Goal: Communication & Community: Ask a question

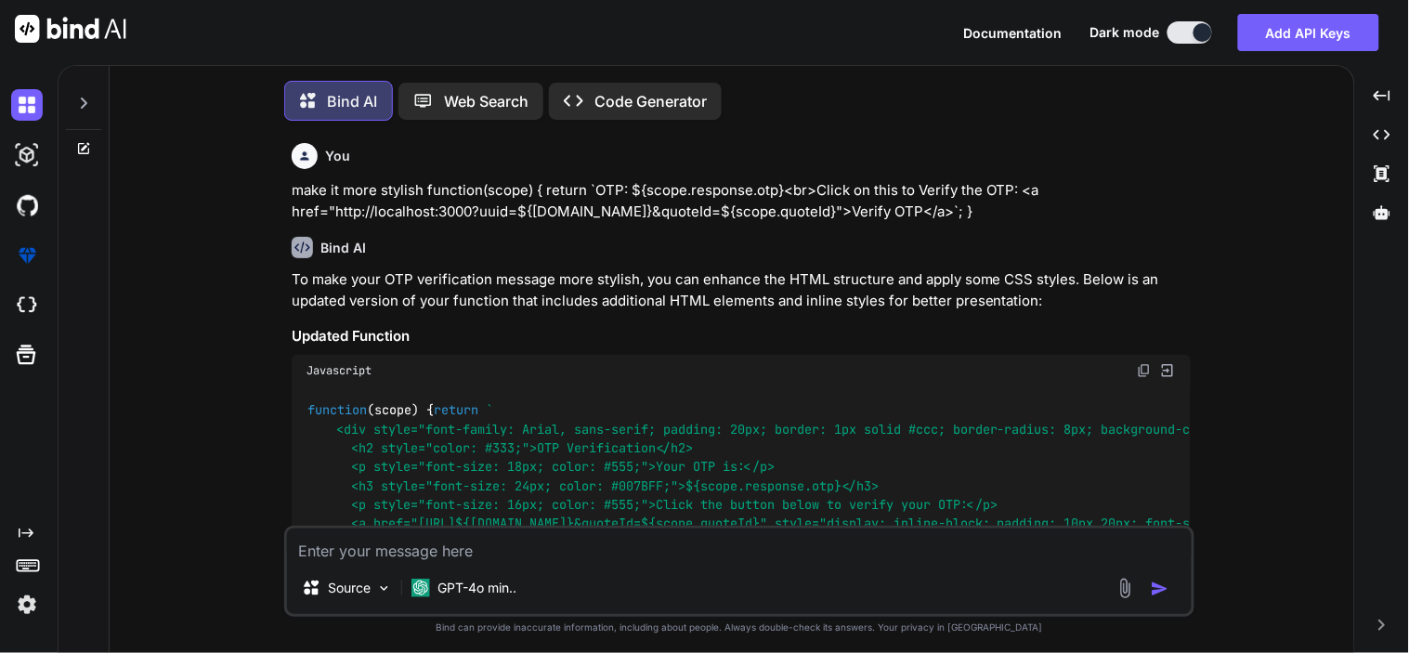
type textarea "x"
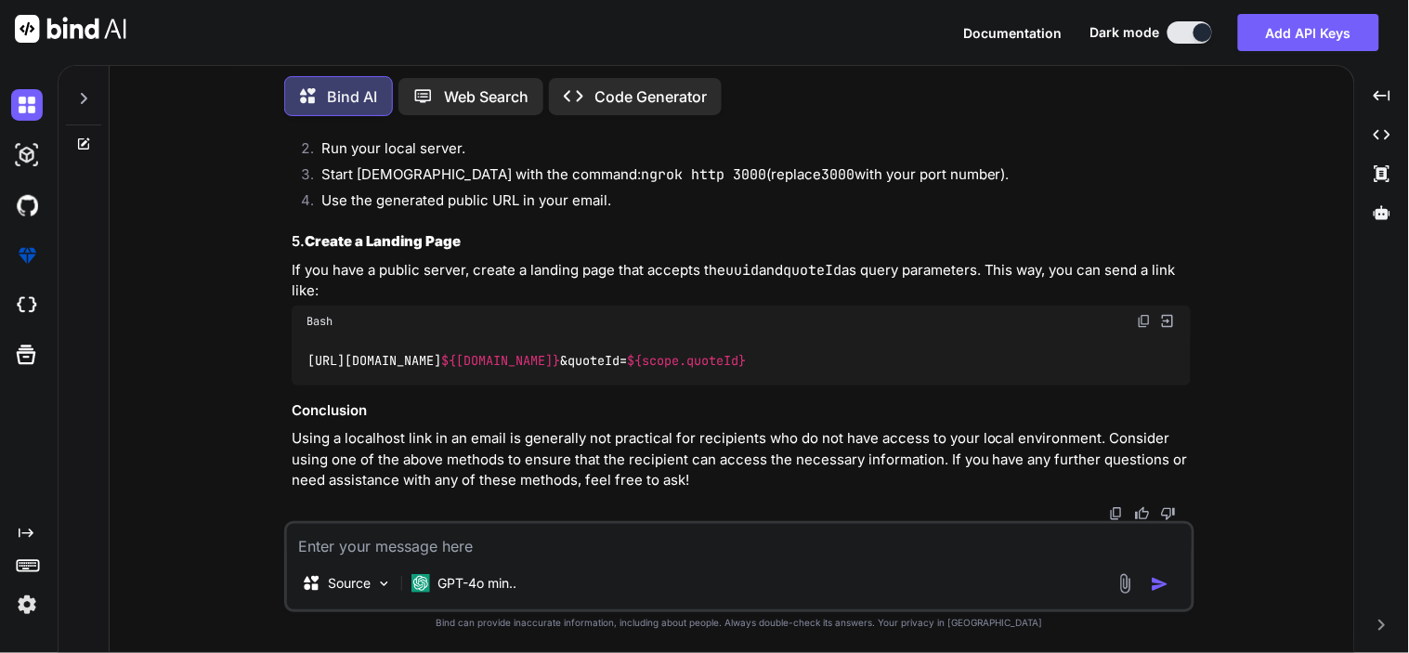
scroll to position [7141, 0]
click at [480, 560] on div "Source GPT-4o min.." at bounding box center [739, 566] width 910 height 91
click at [465, 532] on textarea at bounding box center [739, 540] width 905 height 33
paste textarea "function(scope) { return ` <div style="font-family: Arial, sans-serif; padding:…"
type textarea "function(scope) { return ` <div style="font-family: Arial, sans-serif; padding:…"
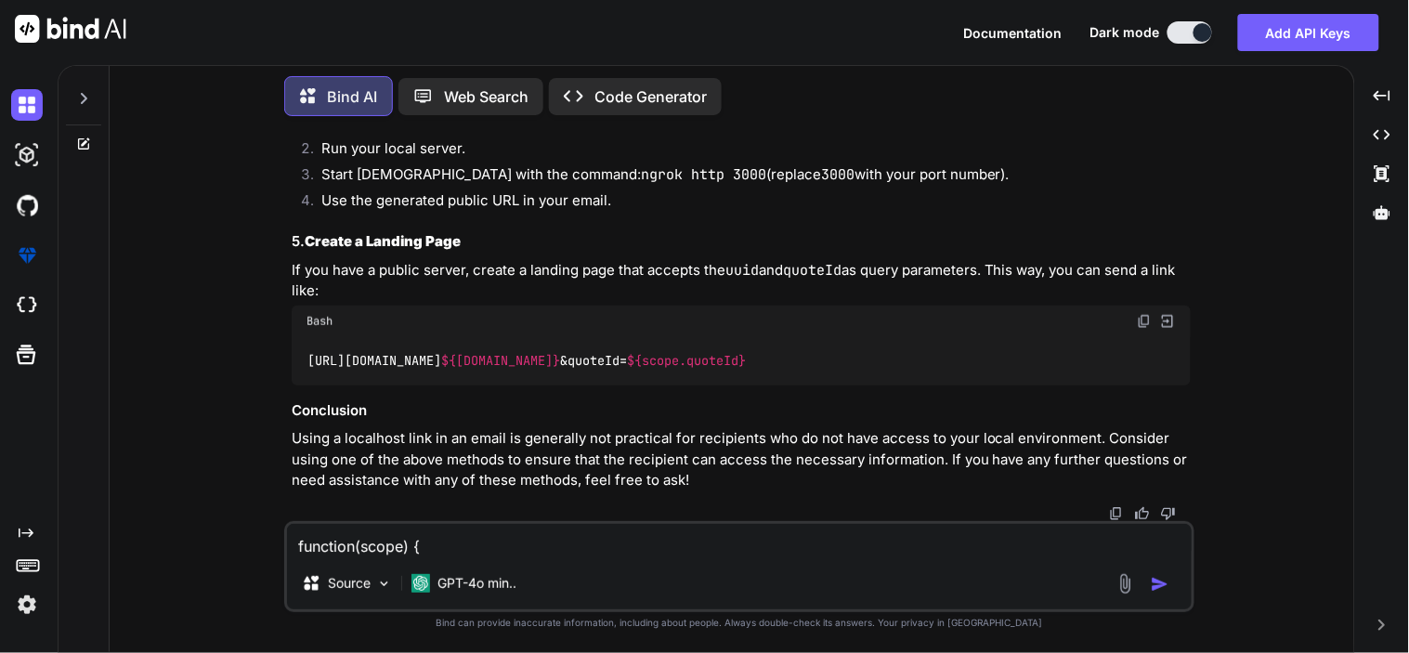
scroll to position [136, 0]
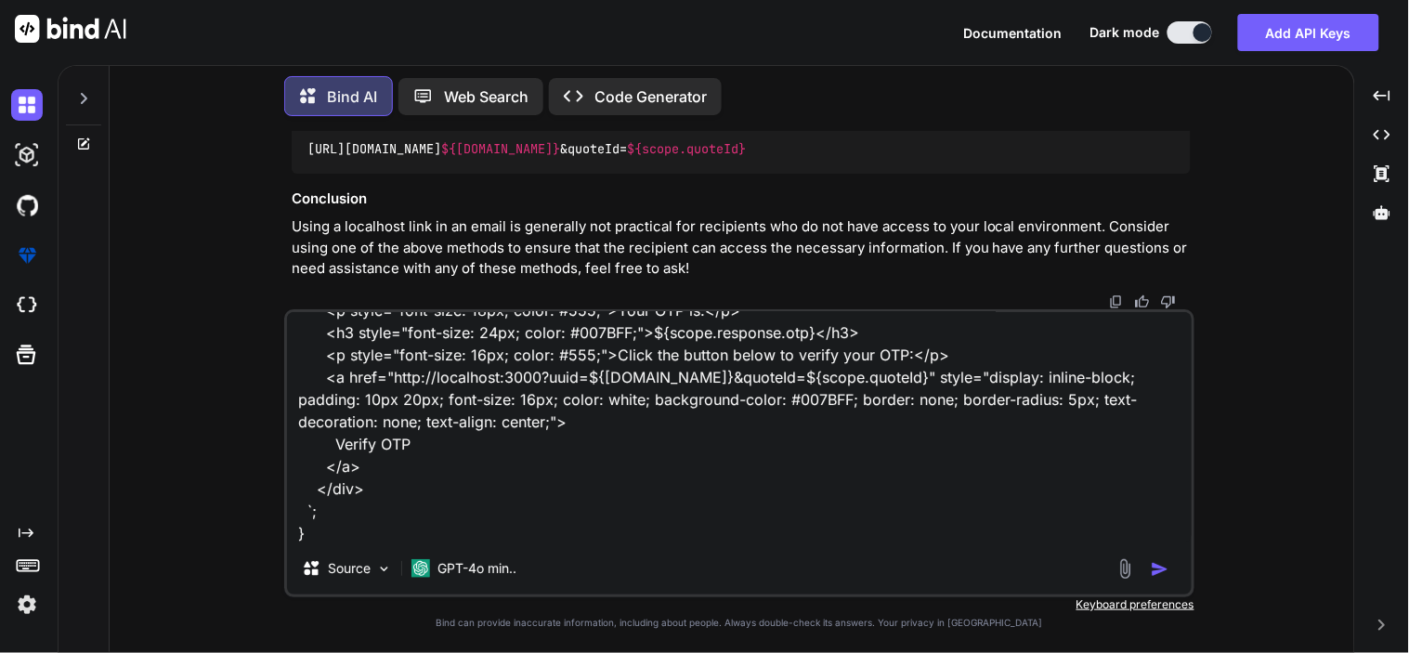
type textarea "x"
type textarea "function(scope) { return ` <div style="font-family: Arial, sans-serif; padding:…"
type textarea "x"
type textarea "function(scope) { return ` <div style="font-family: Arial, sans-serif; padding:…"
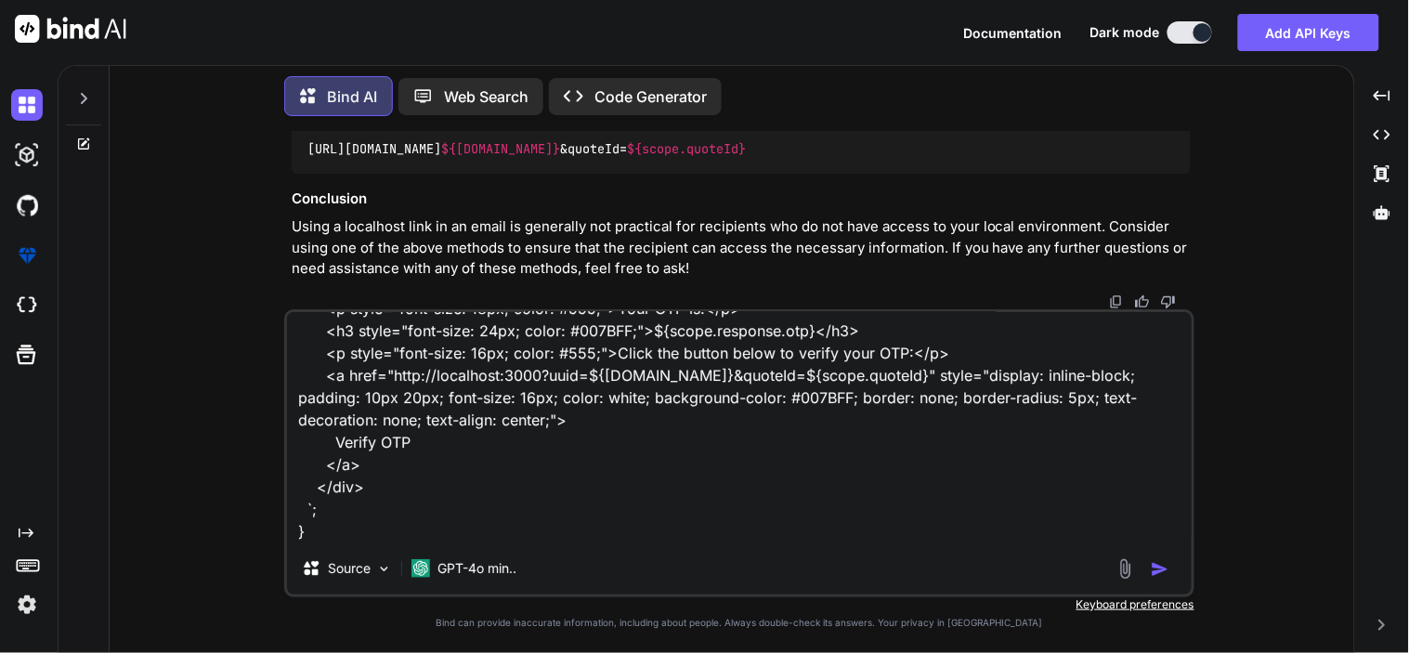
type textarea "x"
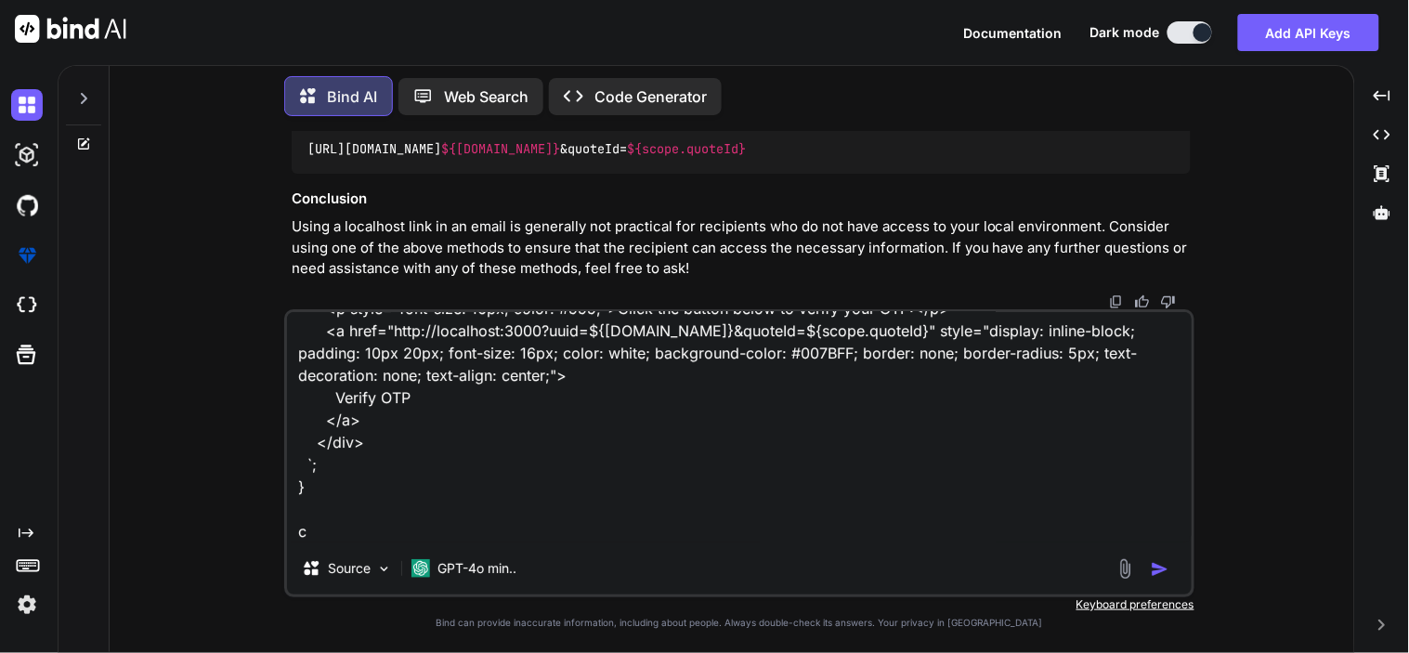
type textarea "function(scope) { return ` <div style="font-family: Arial, sans-serif; padding:…"
type textarea "x"
type textarea "function(scope) { return ` <div style="font-family: Arial, sans-serif; padding:…"
type textarea "x"
type textarea "function(scope) { return ` <div style="font-family: Arial, sans-serif; padding:…"
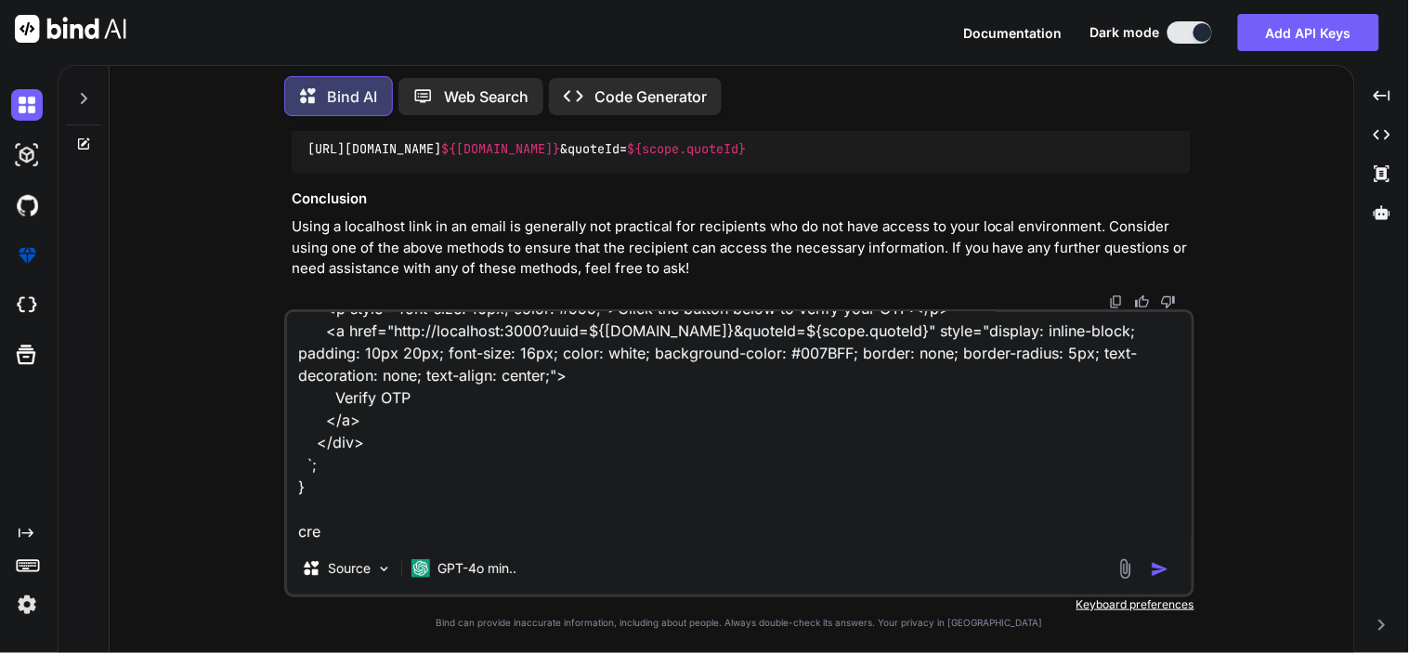
type textarea "x"
type textarea "function(scope) { return ` <div style="font-family: Arial, sans-serif; padding:…"
type textarea "x"
type textarea "function(scope) { return ` <div style="font-family: Arial, sans-serif; padding:…"
type textarea "x"
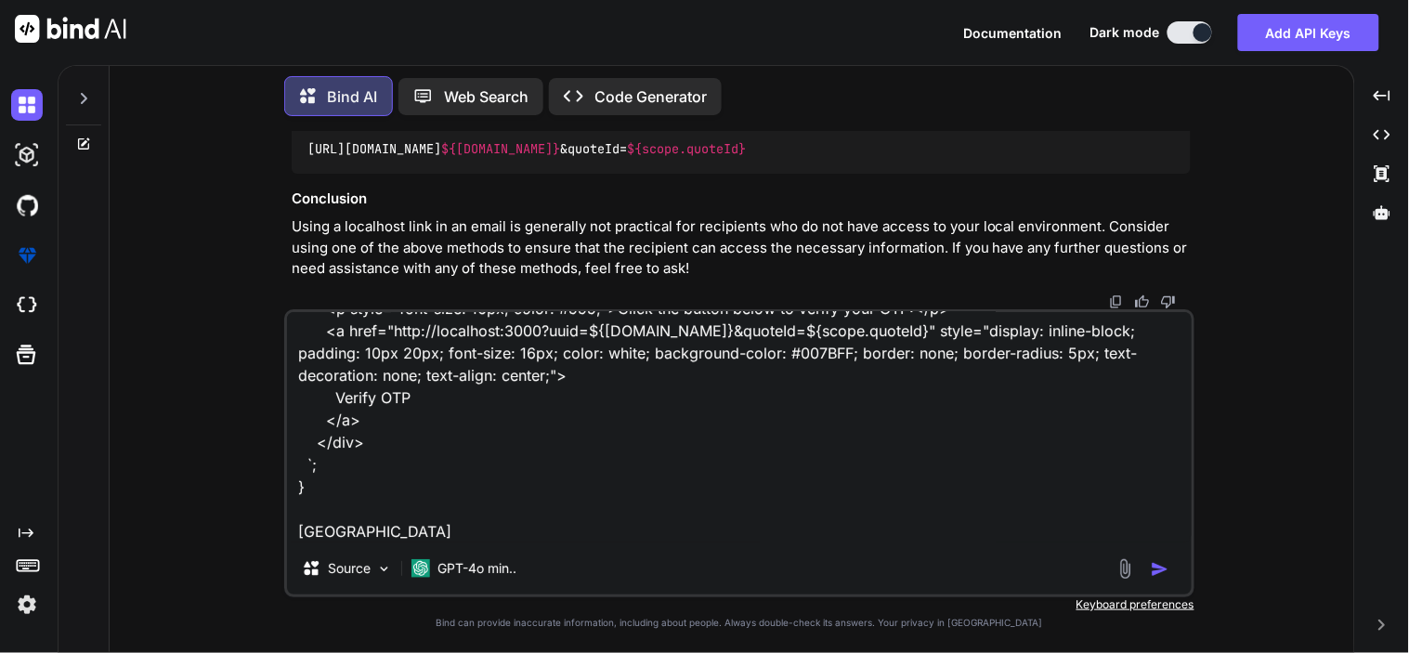
type textarea "function(scope) { return ` <div style="font-family: Arial, sans-serif; padding:…"
type textarea "x"
type textarea "function(scope) { return ` <div style="font-family: Arial, sans-serif; padding:…"
type textarea "x"
type textarea "function(scope) { return ` <div style="font-family: Arial, sans-serif; padding:…"
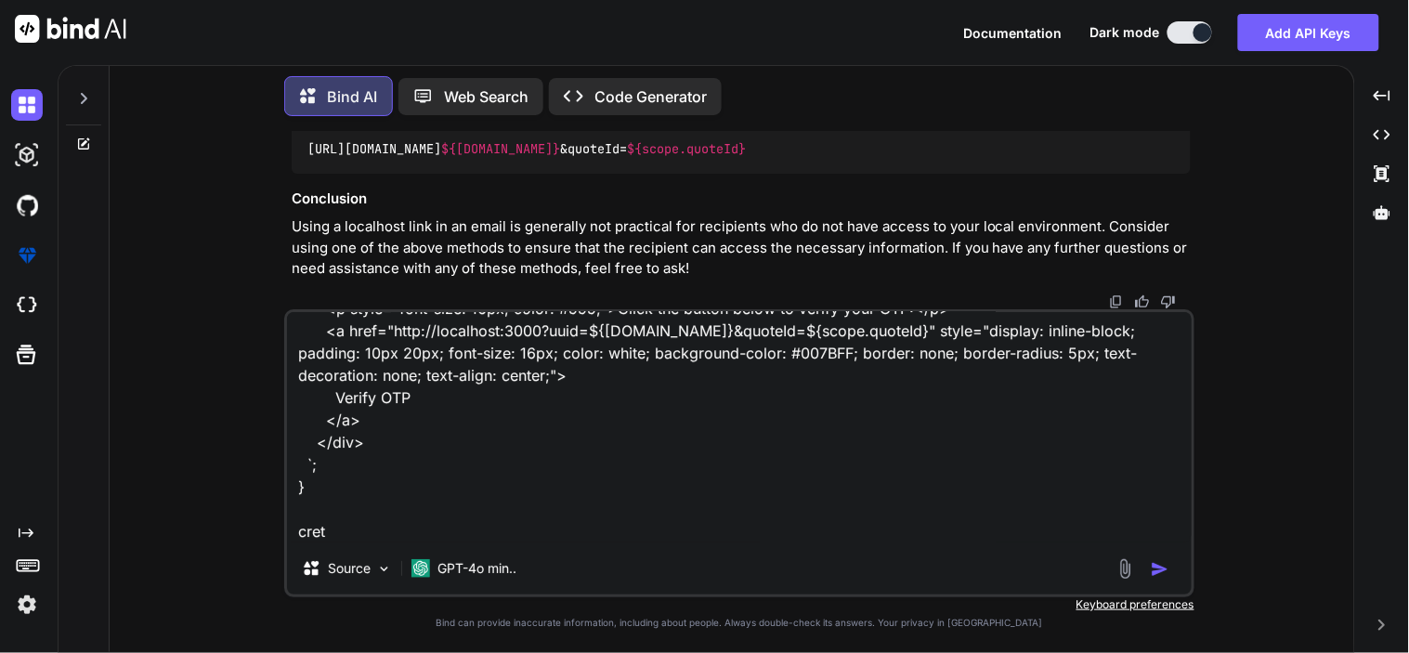
type textarea "x"
type textarea "function(scope) { return ` <div style="font-family: Arial, sans-serif; padding:…"
type textarea "x"
type textarea "function(scope) { return ` <div style="font-family: Arial, sans-serif; padding:…"
type textarea "x"
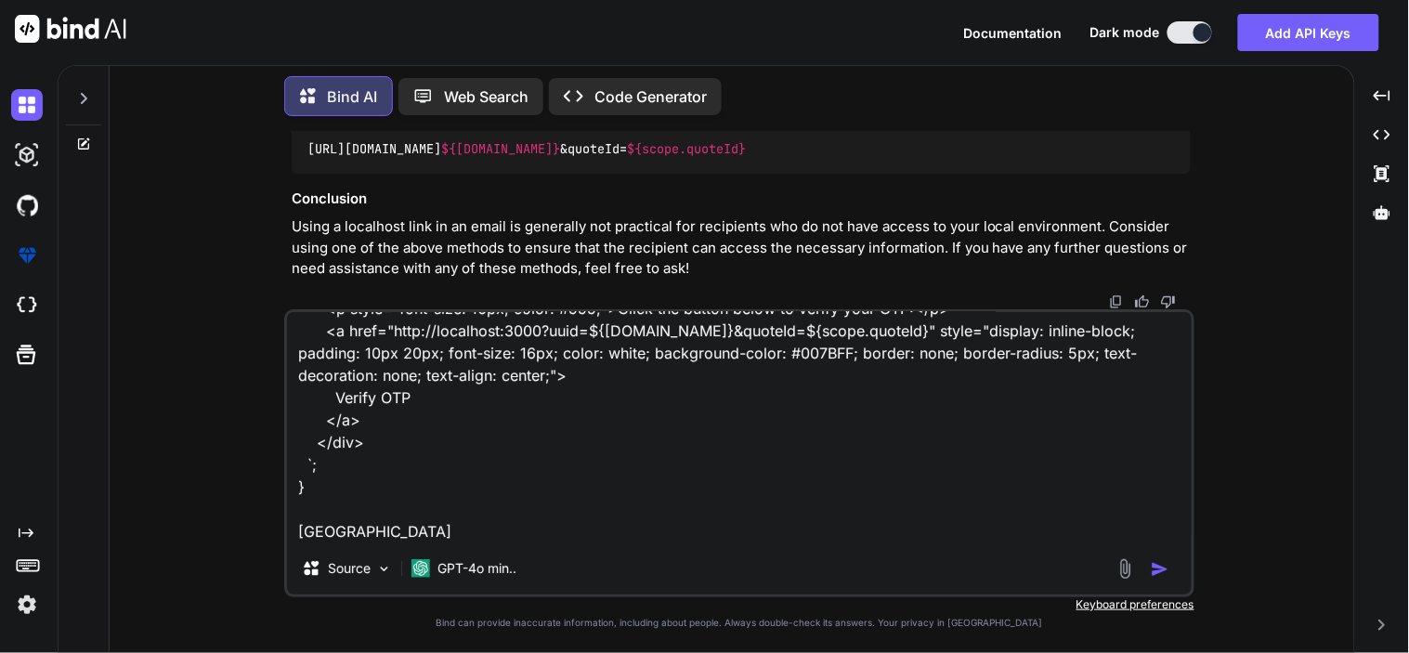
type textarea "function(scope) { return ` <div style="font-family: Arial, sans-serif; padding:…"
type textarea "x"
type textarea "function(scope) { return ` <div style="font-family: Arial, sans-serif; padding:…"
type textarea "x"
type textarea "function(scope) { return ` <div style="font-family: Arial, sans-serif; padding:…"
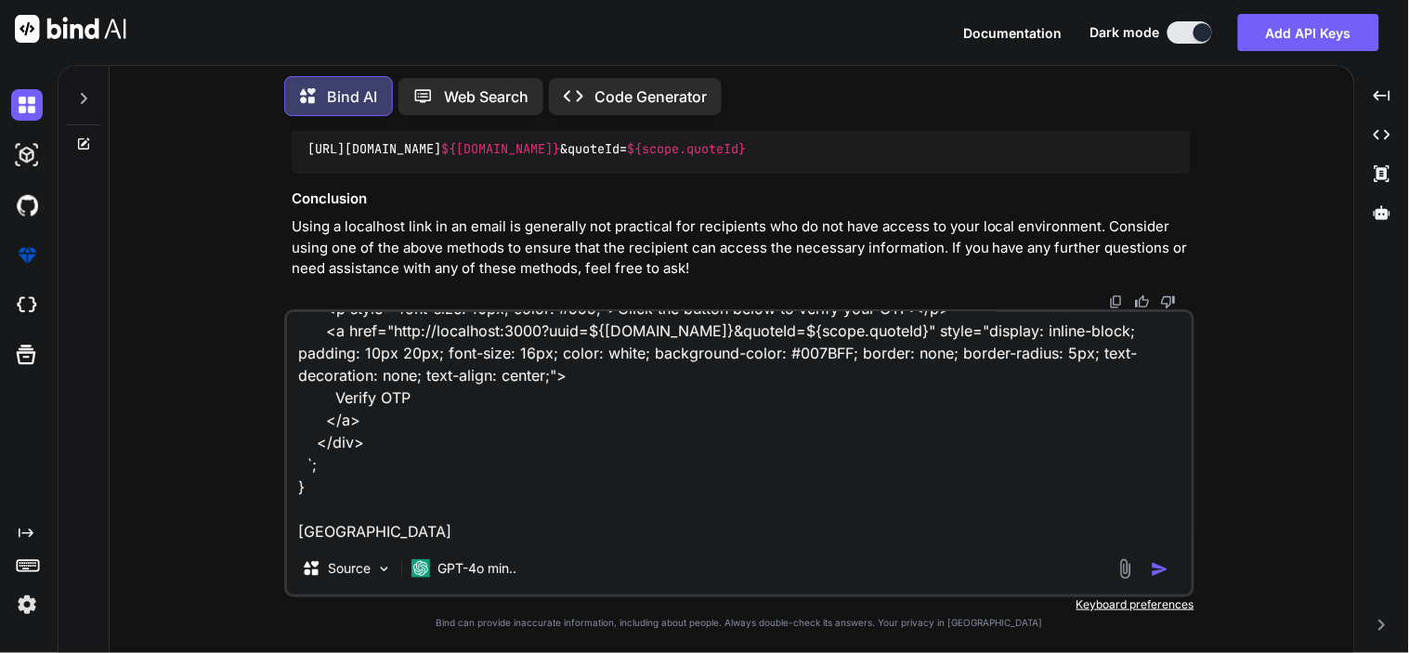
type textarea "x"
type textarea "function(scope) { return ` <div style="font-family: Arial, sans-serif; padding:…"
type textarea "x"
type textarea "function(scope) { return ` <div style="font-family: Arial, sans-serif; padding:…"
type textarea "x"
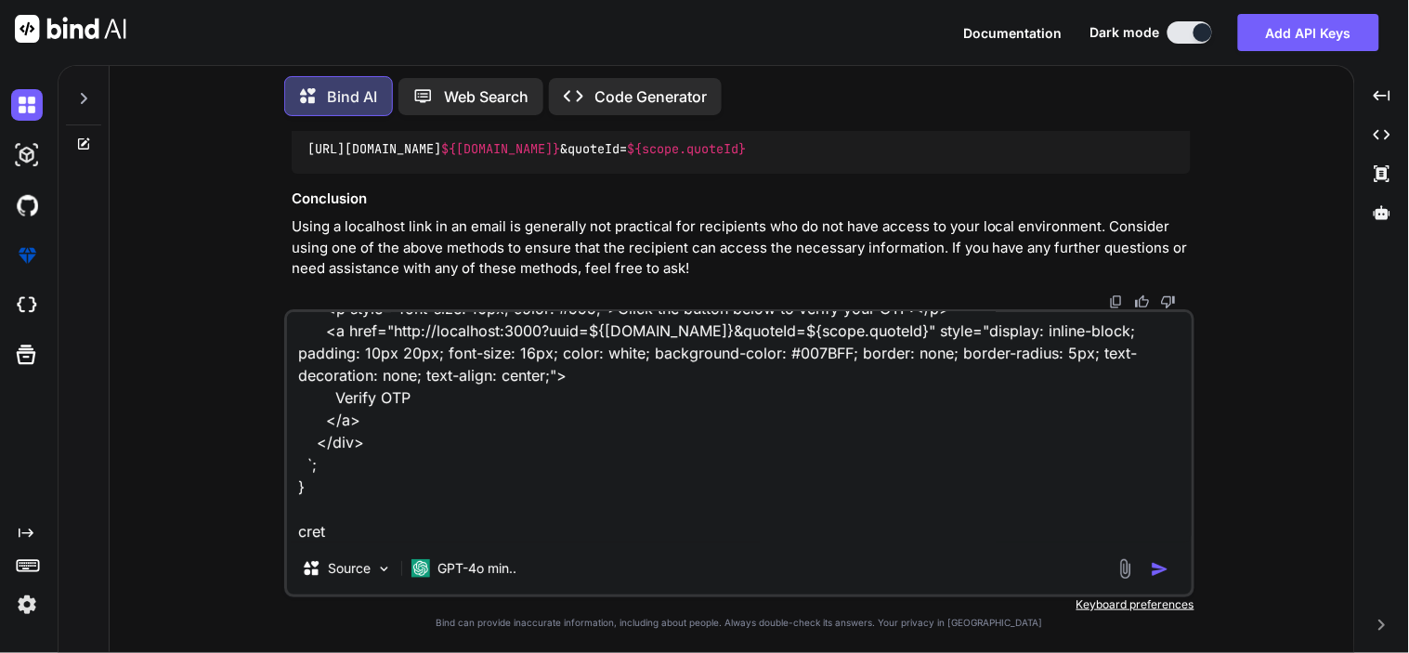
type textarea "function(scope) { return ` <div style="font-family: Arial, sans-serif; padding:…"
type textarea "x"
type textarea "function(scope) { return ` <div style="font-family: Arial, sans-serif; padding:…"
type textarea "x"
type textarea "function(scope) { return ` <div style="font-family: Arial, sans-serif; padding:…"
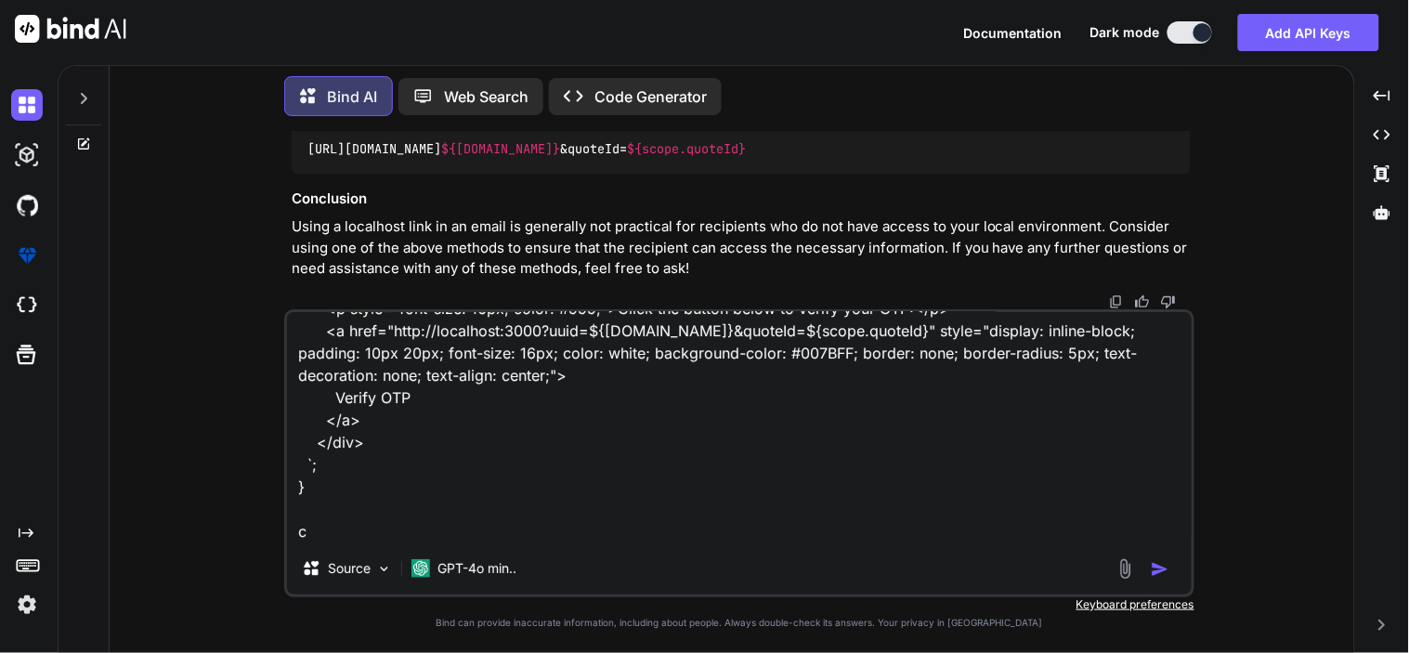
type textarea "x"
type textarea "function(scope) { return ` <div style="font-family: Arial, sans-serif; padding:…"
type textarea "x"
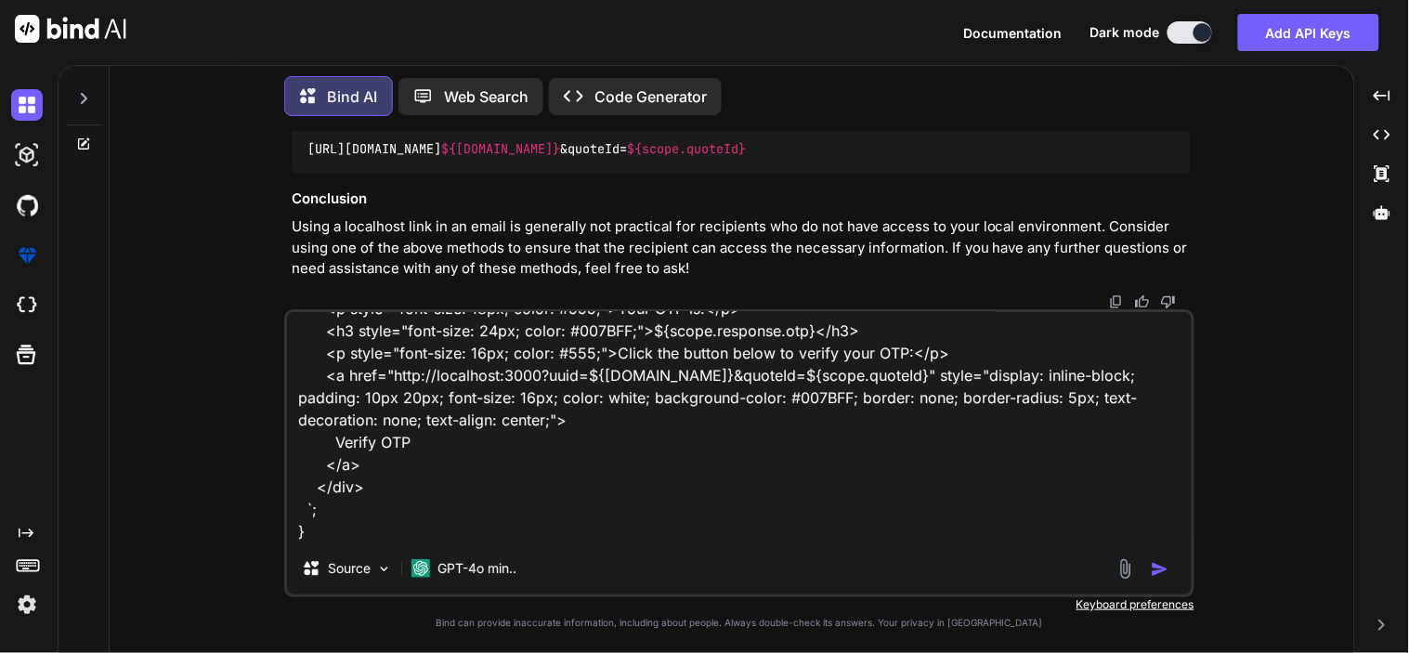
type textarea "function(scope) { return ` <div style="font-family: Arial, sans-serif; padding:…"
type textarea "x"
type textarea "function(scope) { return ` <div style="font-family: Arial, sans-serif; padding:…"
type textarea "x"
type textarea "function(scope) { return ` <div style="font-family: Arial, sans-serif; padding:…"
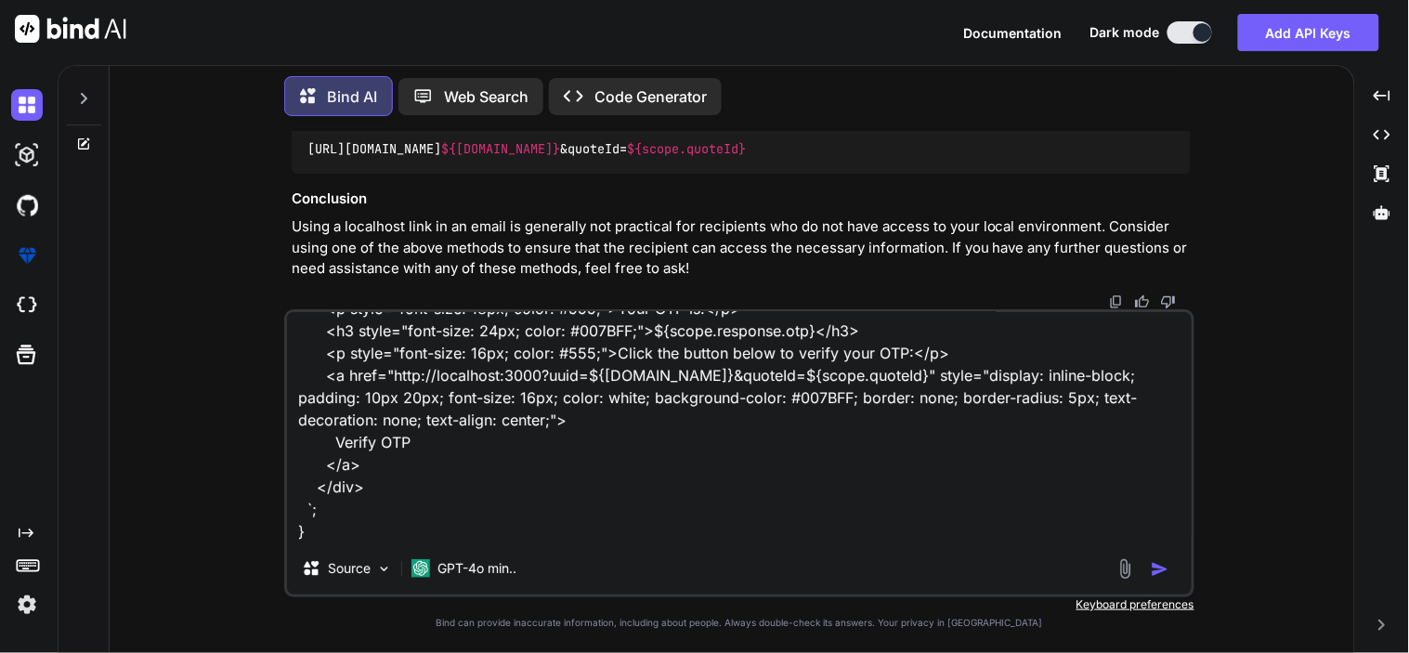
type textarea "x"
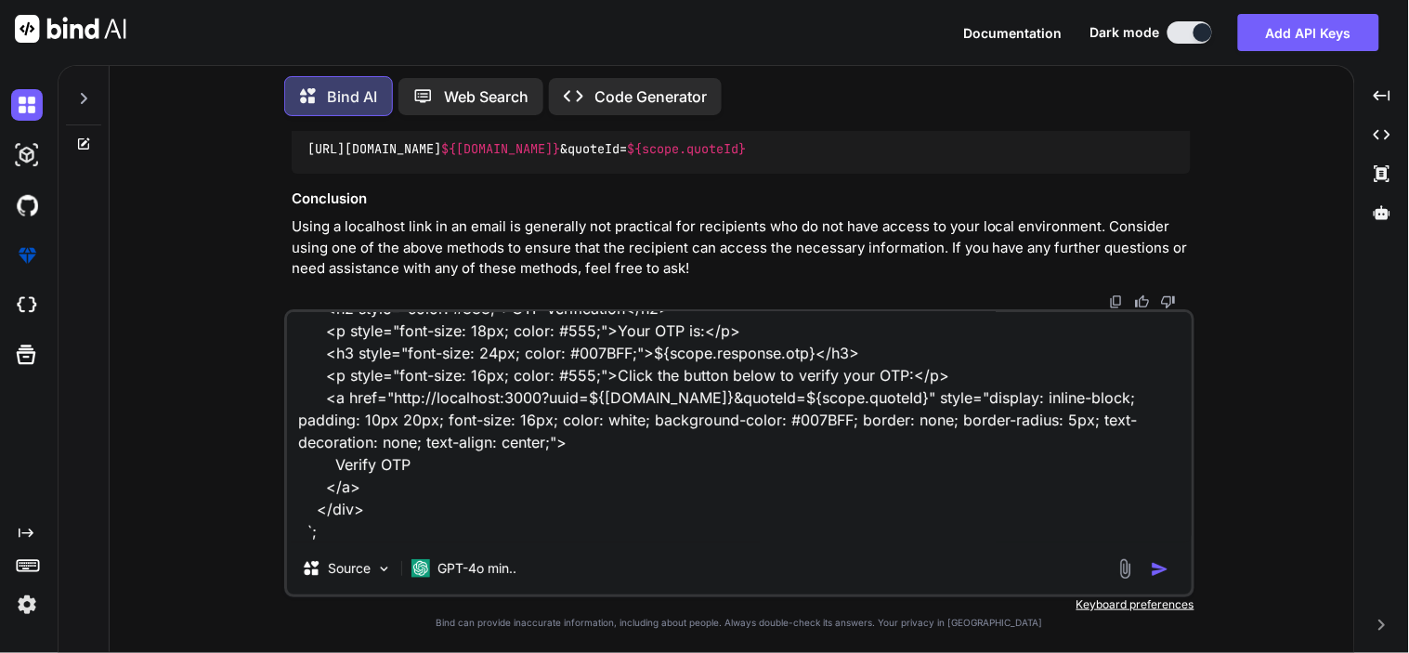
type textarea "function(scope) { return ` <div style="font-family: Arial, sans-serif; padding:…"
type textarea "x"
type textarea "function(scope) { return ` <div style="font-family: Arial, sans-serif; padding:…"
type textarea "x"
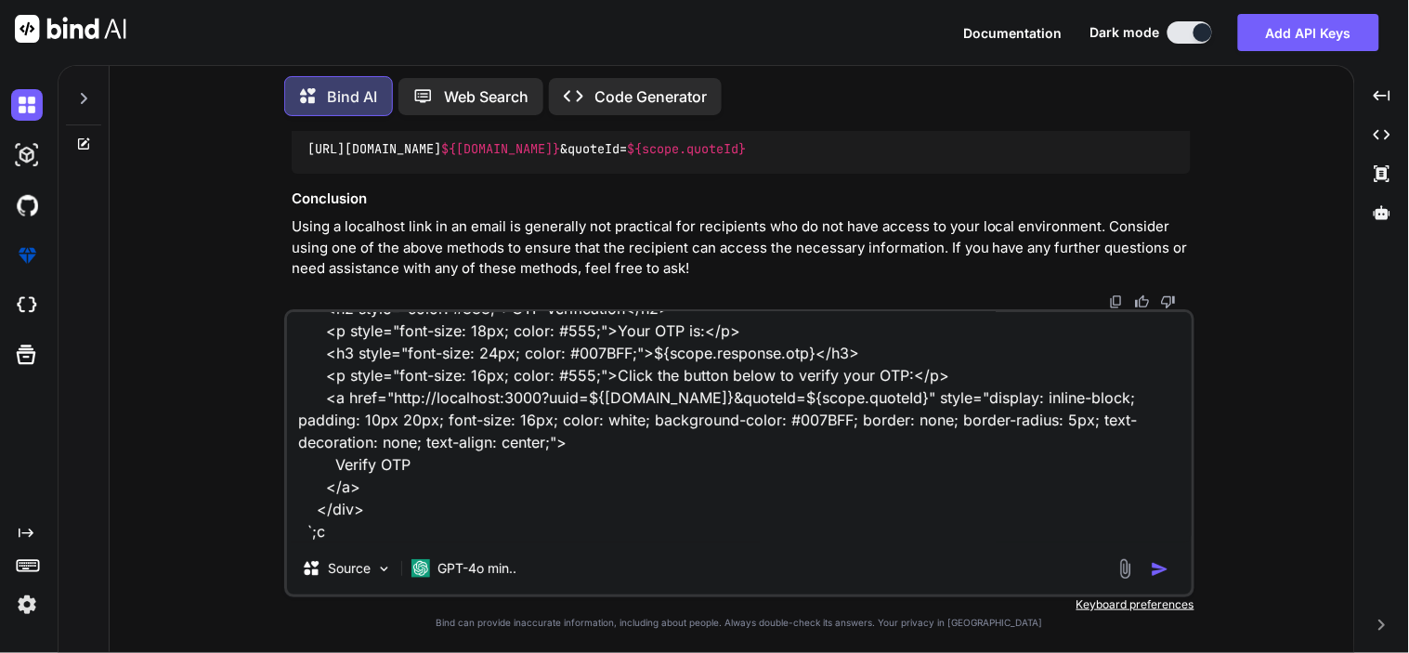
type textarea "function(scope) { return ` <div style="font-family: Arial, sans-serif; padding:…"
type textarea "x"
type textarea "function(scope) { return ` <div style="font-family: Arial, sans-serif; padding:…"
type textarea "x"
type textarea "function(scope) { return ` <div style="font-family: Arial, sans-serif; padding:…"
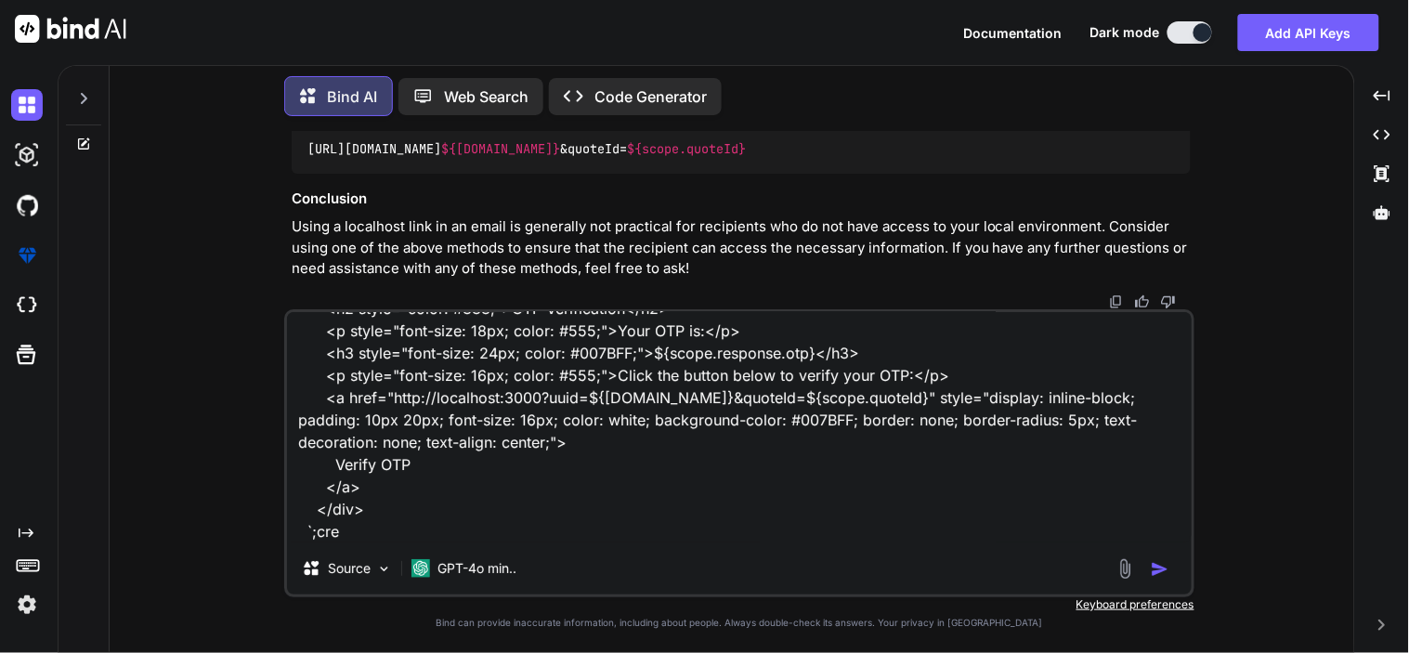
type textarea "x"
type textarea "function(scope) { return ` <div style="font-family: Arial, sans-serif; padding:…"
type textarea "x"
type textarea "function(scope) { return ` <div style="font-family: Arial, sans-serif; padding:…"
type textarea "x"
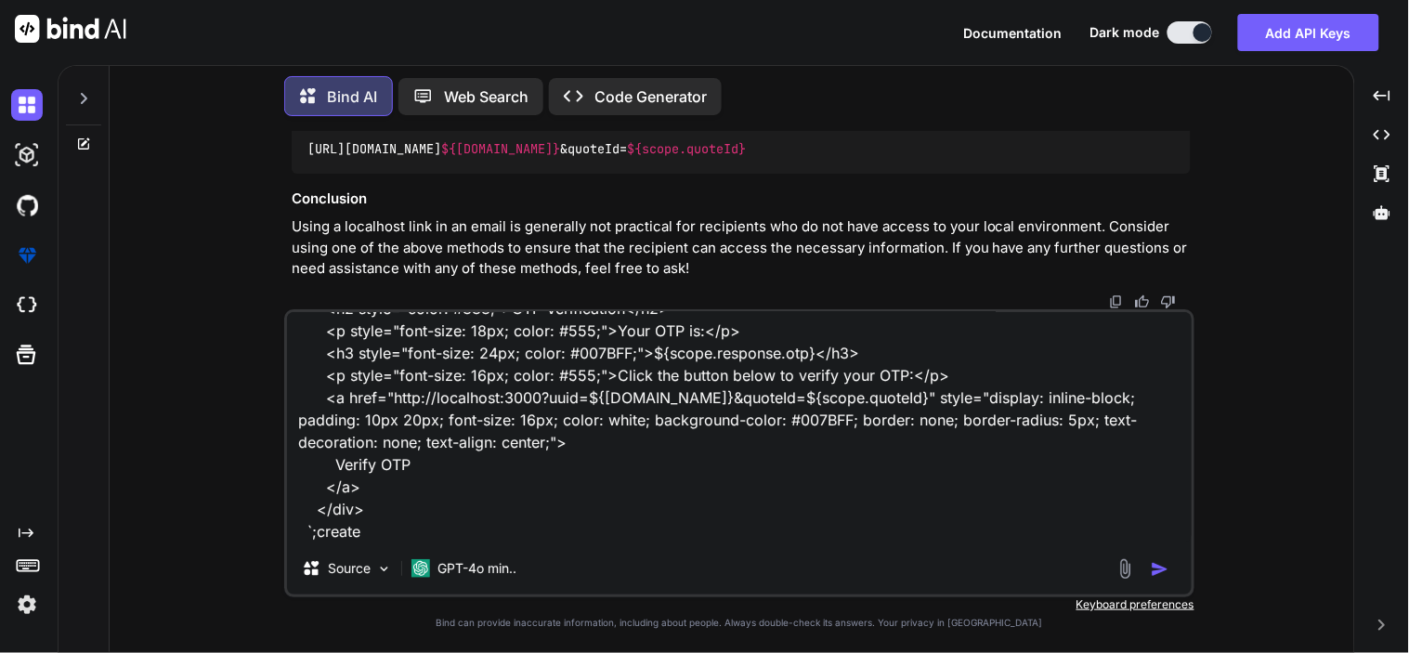
type textarea "function(scope) { return ` <div style="font-family: Arial, sans-serif; padding:…"
type textarea "x"
type textarea "function(scope) { return ` <div style="font-family: Arial, sans-serif; padding:…"
type textarea "x"
type textarea "function(scope) { return ` <div style="font-family: Arial, sans-serif; padding:…"
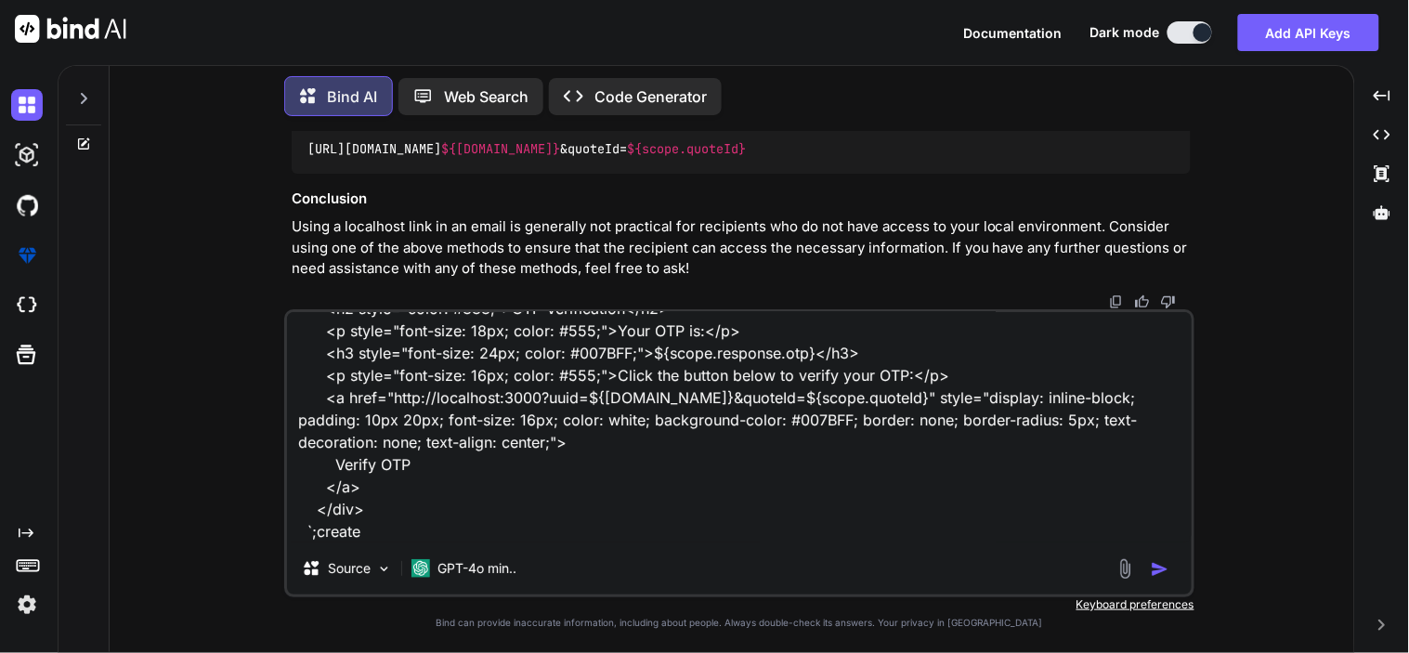
type textarea "x"
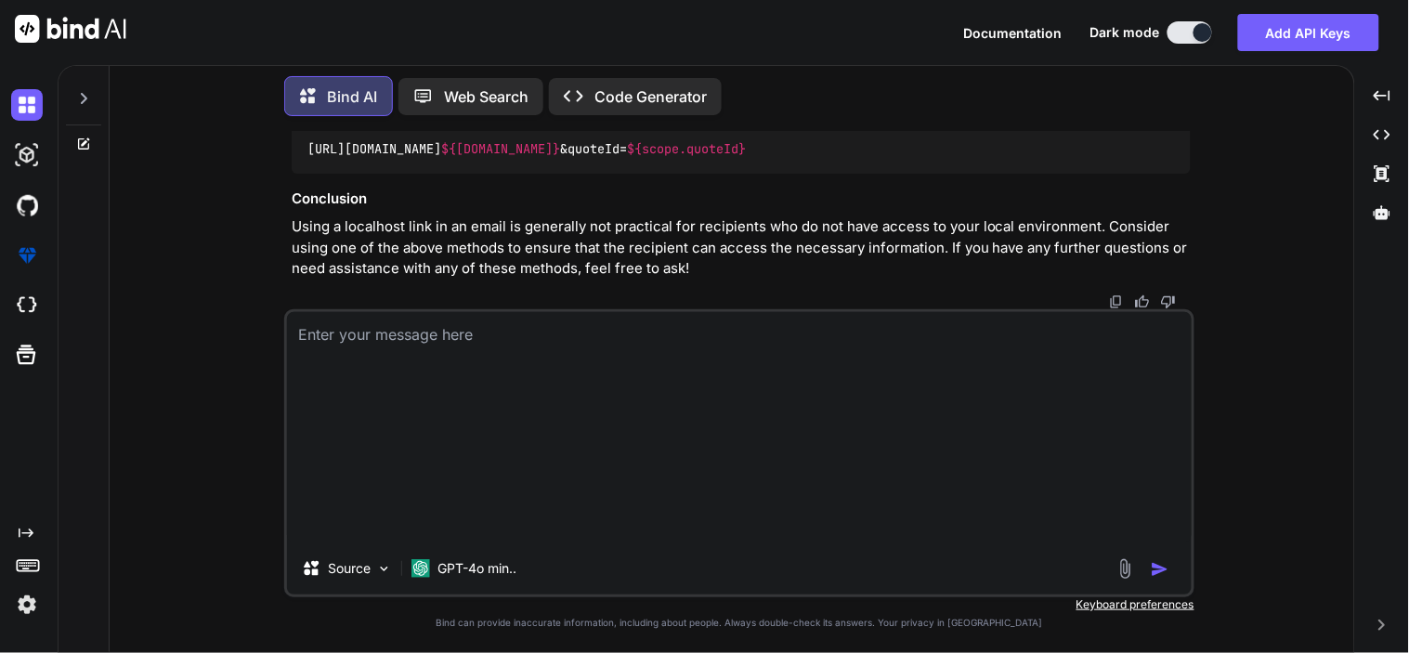
type textarea "x"
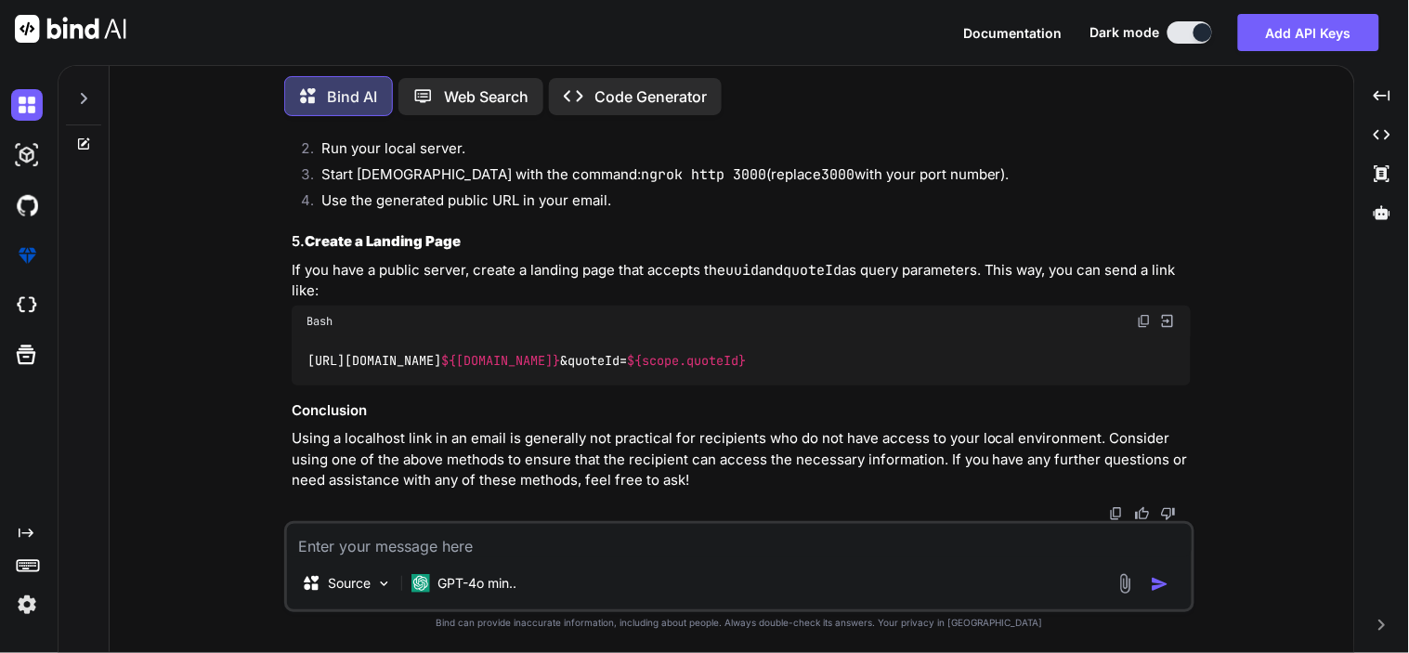
paste textarea "function(scope) { return ` <div style="font-family: Arial, sans-serif; padding:…"
type textarea "function(scope) { return ` <div style="font-family: Arial, sans-serif; padding:…"
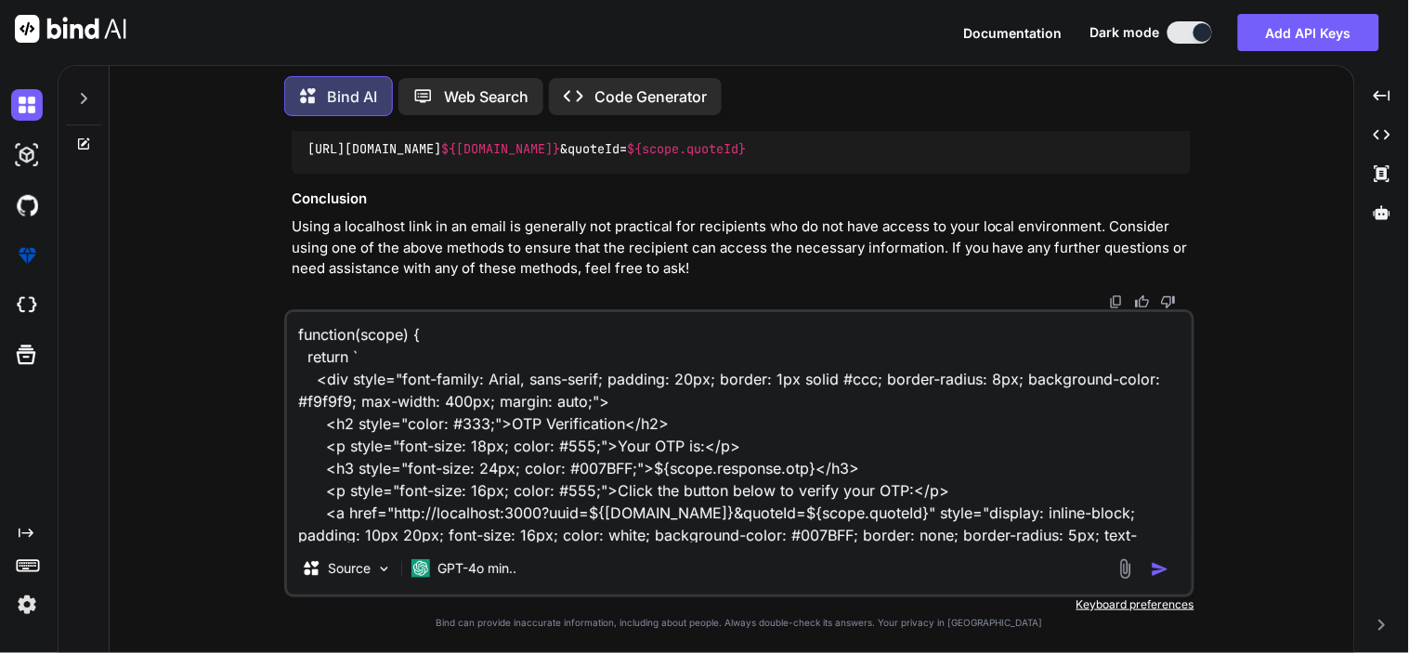
scroll to position [136, 0]
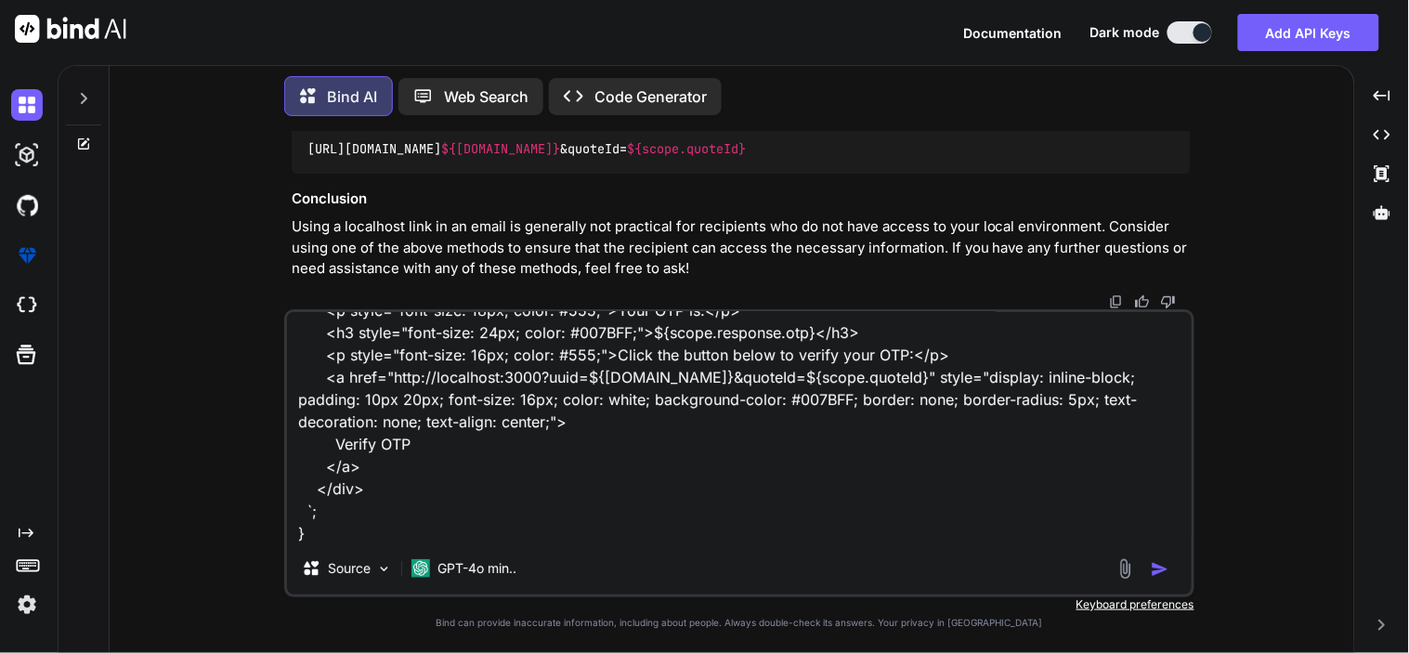
type textarea "x"
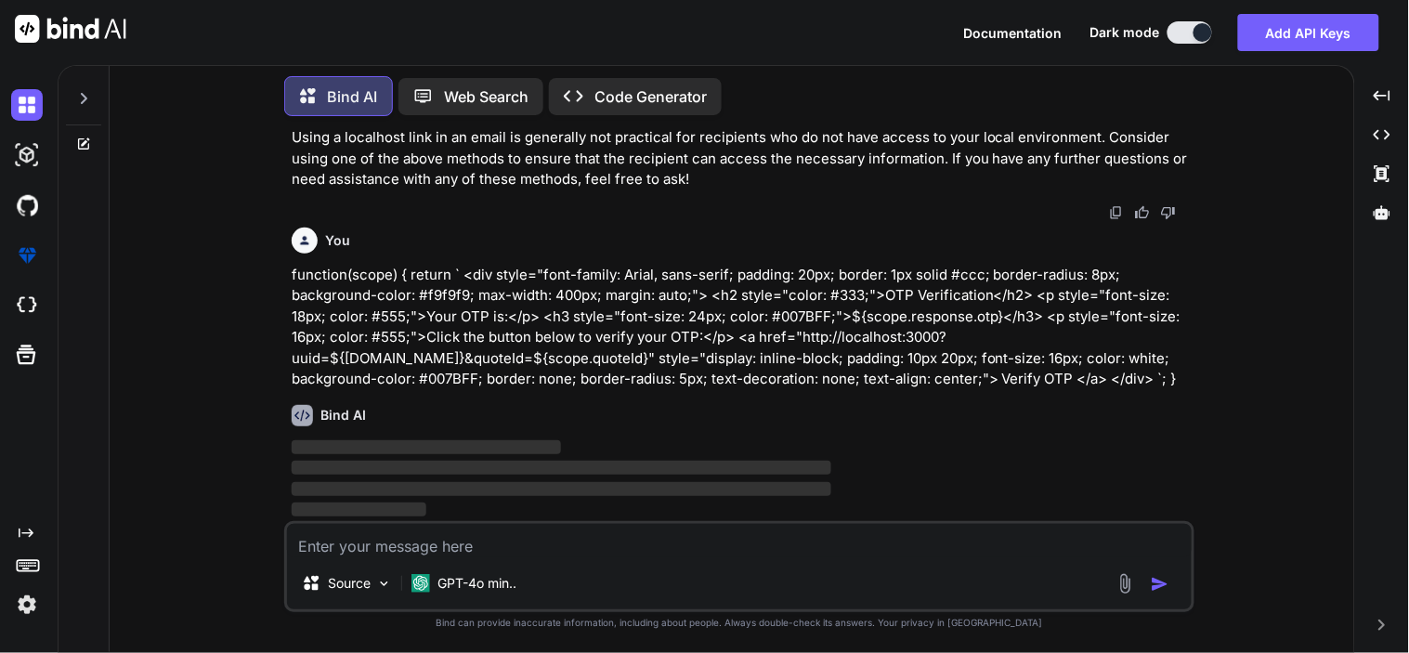
scroll to position [7463, 0]
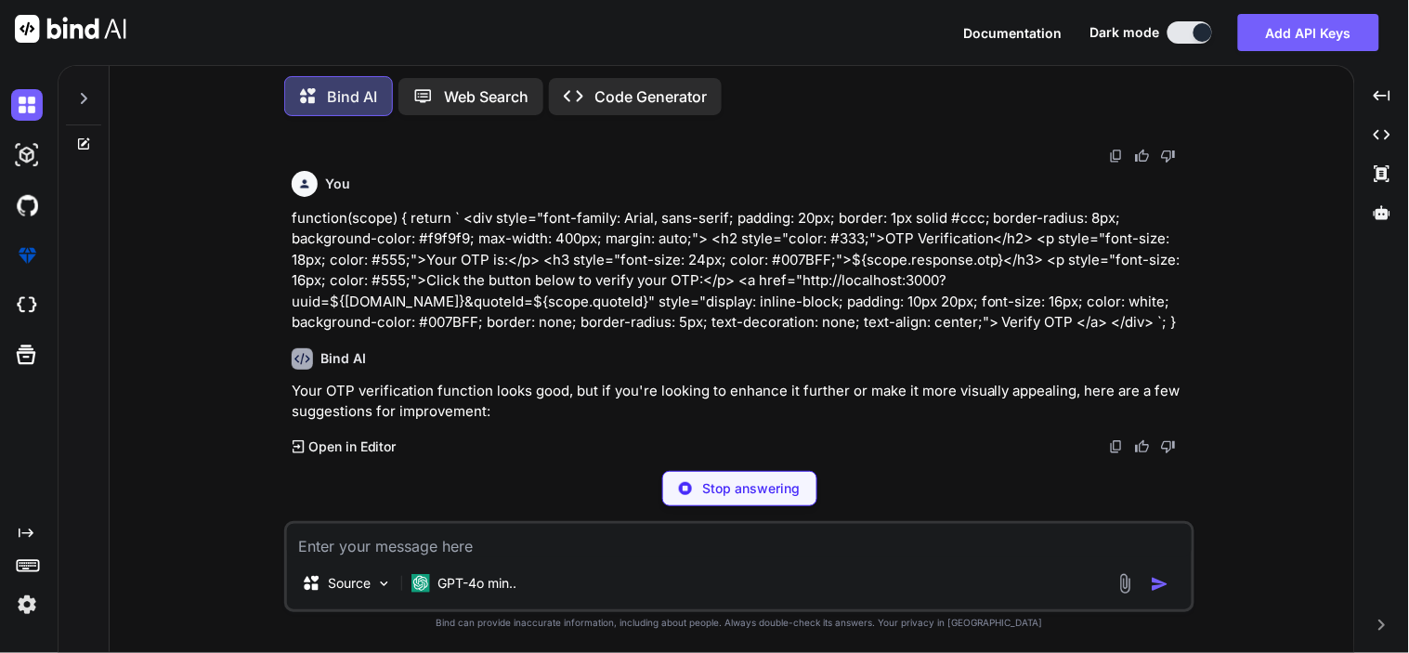
click at [686, 504] on div "Stop answering" at bounding box center [739, 488] width 155 height 35
type textarea "x"
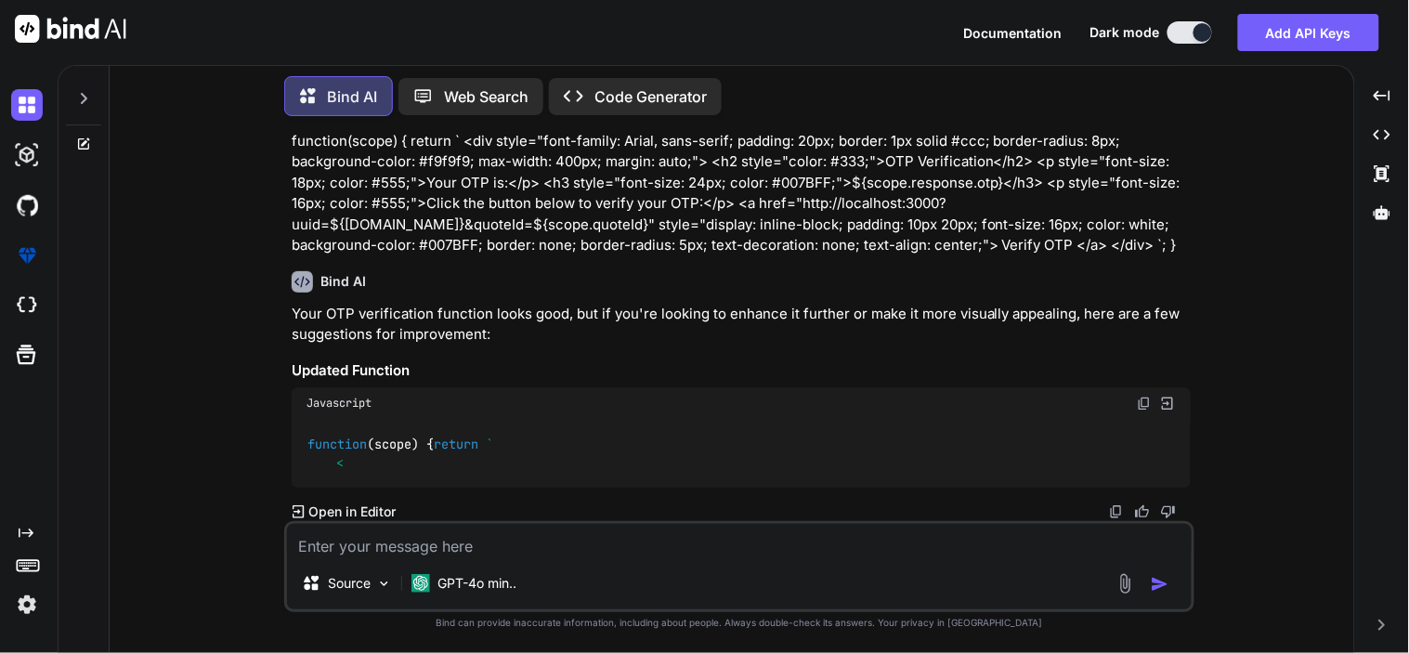
scroll to position [7616, 0]
click at [424, 549] on textarea at bounding box center [739, 540] width 905 height 33
paste textarea "function(scope) { return ` <div style="font-family: Arial, sans-serif; padding:…"
type textarea "function(scope) { return ` <div style="font-family: Arial, sans-serif; padding:…"
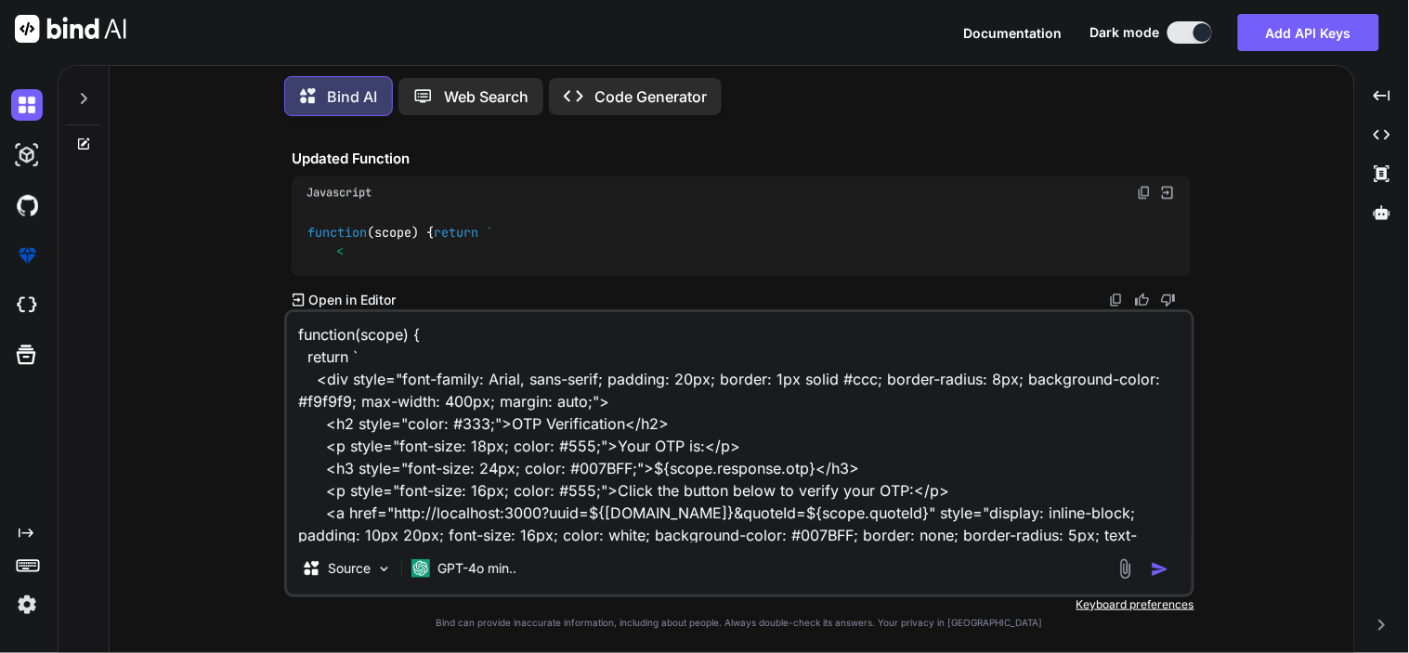
scroll to position [136, 0]
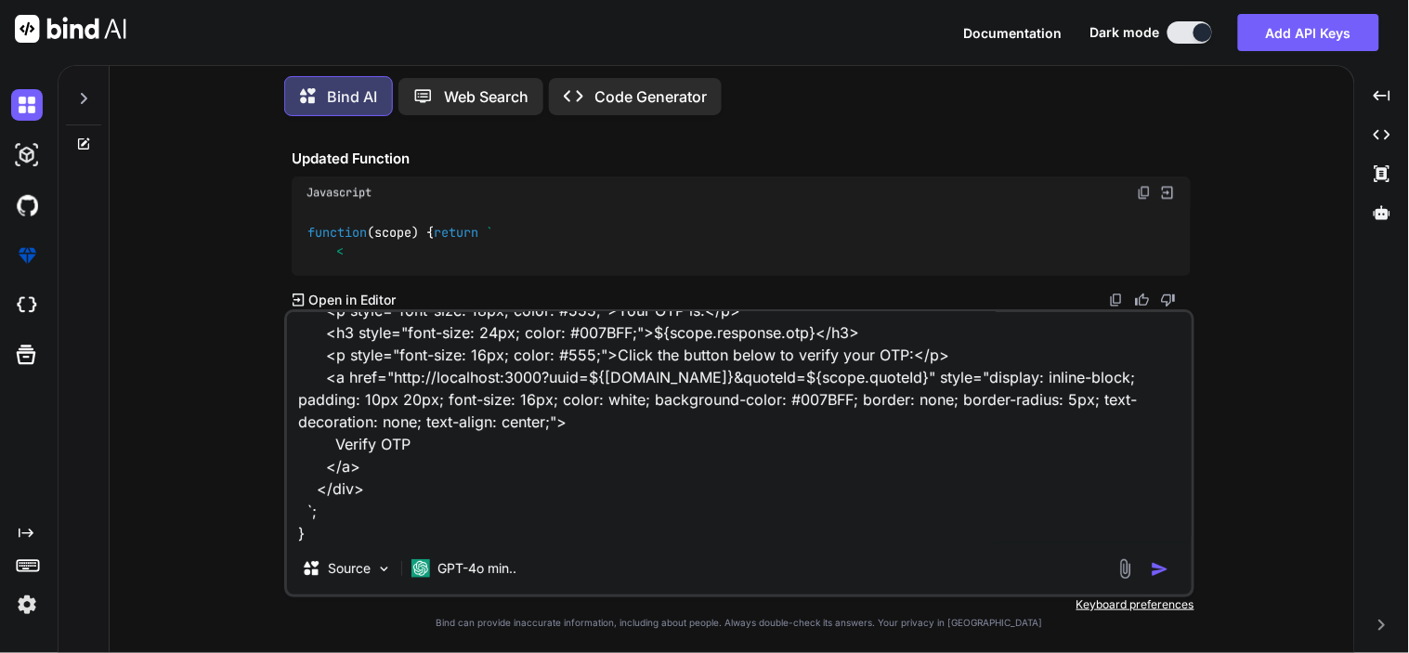
type textarea "x"
type textarea "function(scope) { return ` <div style="font-family: Arial, sans-serif; padding:…"
type textarea "x"
type textarea "function(scope) { return ` <div style="font-family: Arial, sans-serif; padding:…"
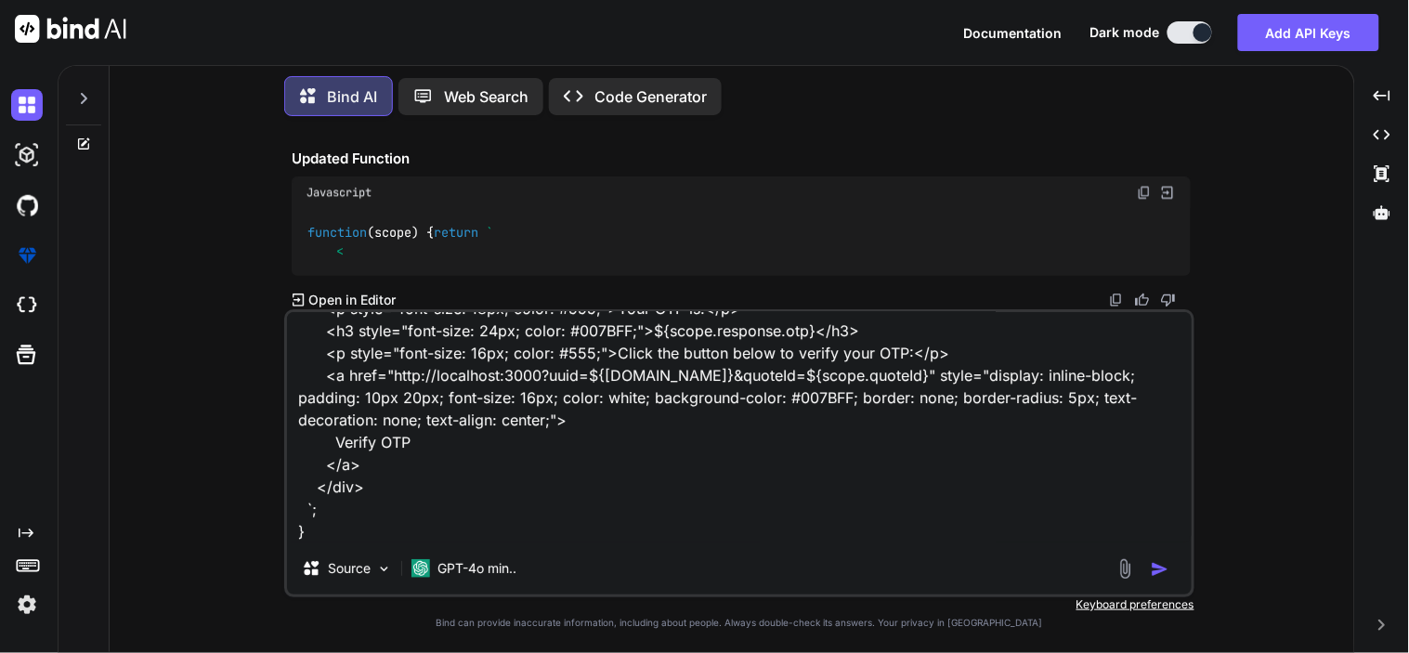
type textarea "x"
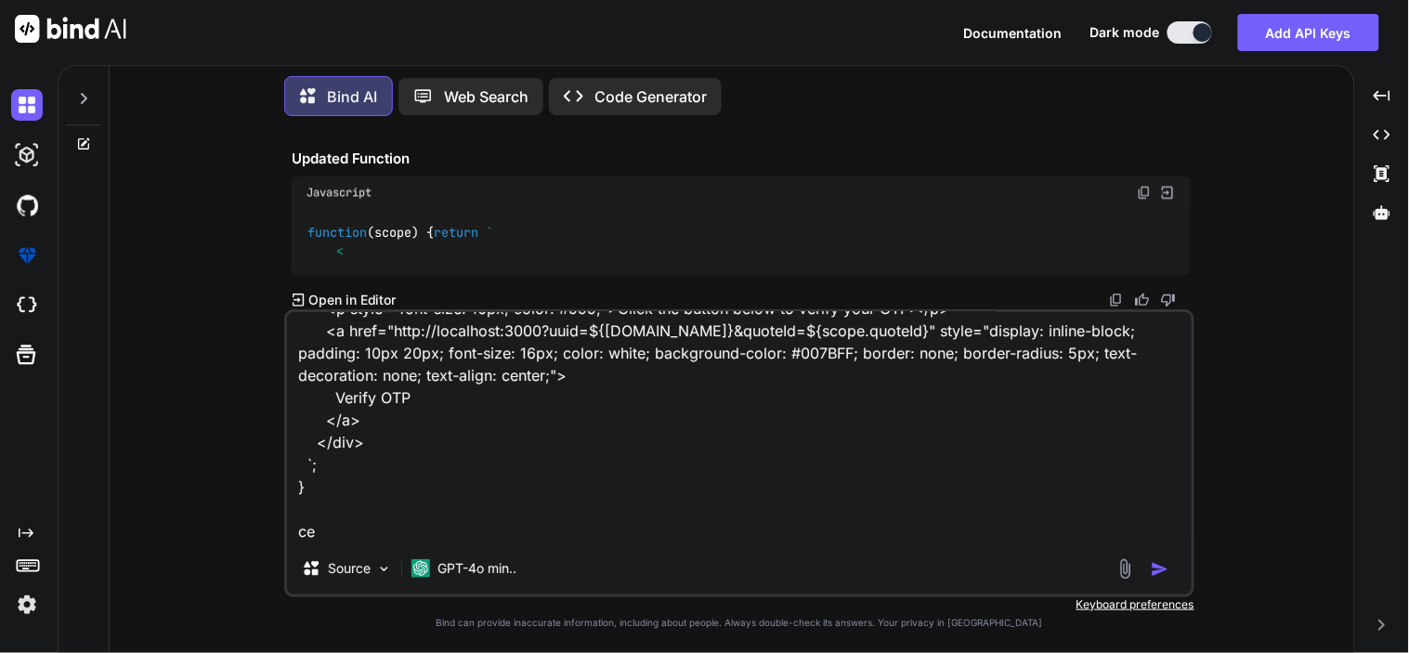
type textarea "function(scope) { return ` <div style="font-family: Arial, sans-serif; padding:…"
type textarea "x"
type textarea "function(scope) { return ` <div style="font-family: Arial, sans-serif; padding:…"
type textarea "x"
type textarea "function(scope) { return ` <div style="font-family: Arial, sans-serif; padding:…"
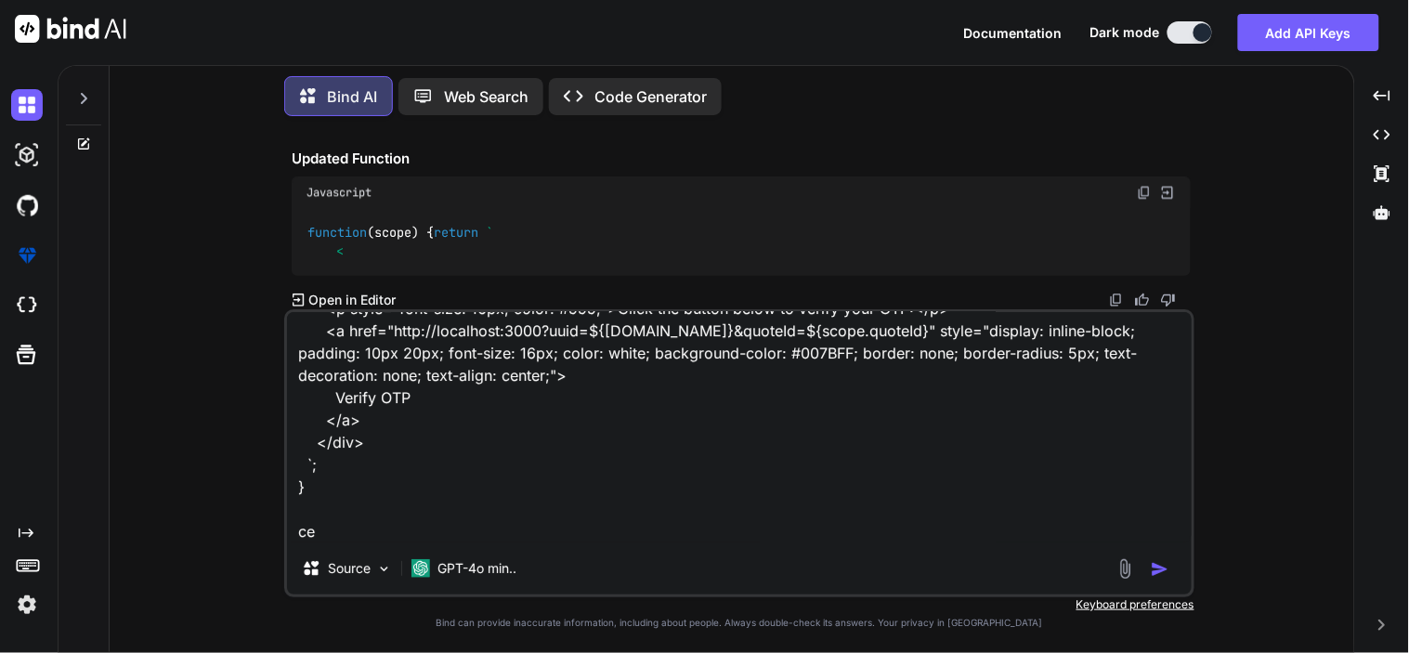
type textarea "x"
type textarea "function(scope) { return ` <div style="font-family: Arial, sans-serif; padding:…"
type textarea "x"
type textarea "function(scope) { return ` <div style="font-family: Arial, sans-serif; padding:…"
type textarea "x"
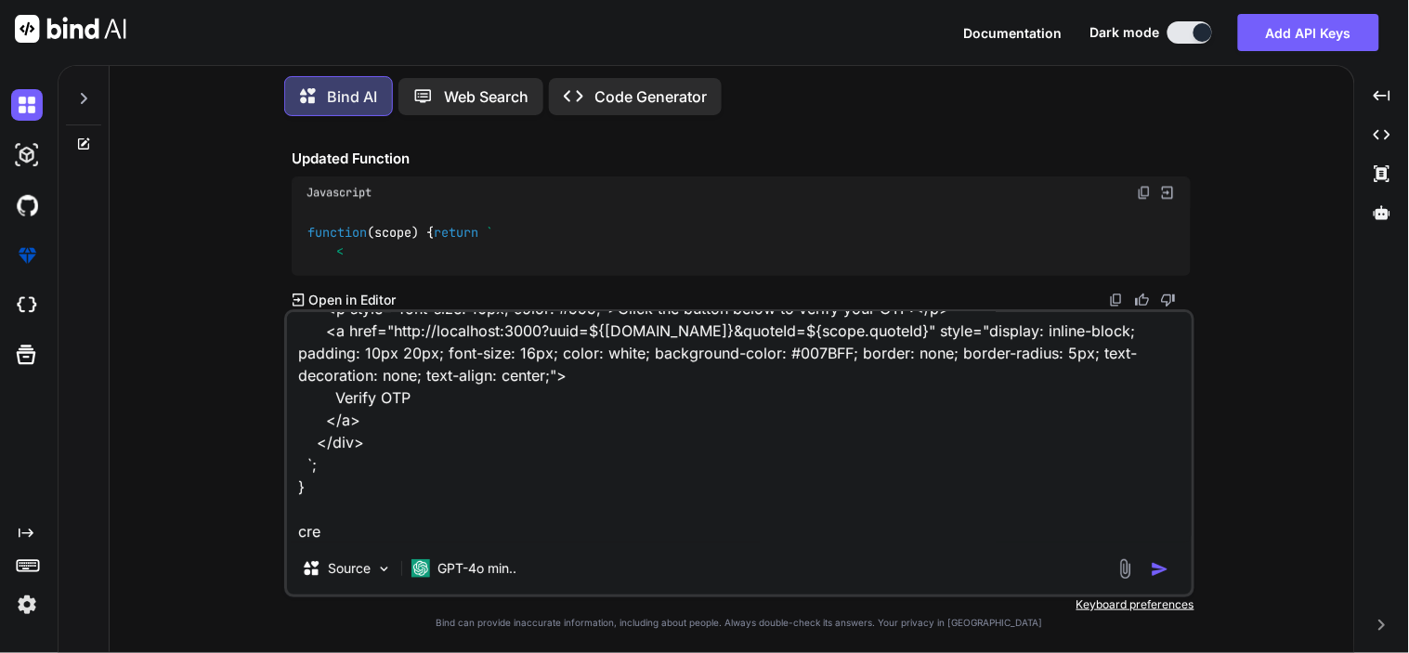
type textarea "function(scope) { return ` <div style="font-family: Arial, sans-serif; padding:…"
type textarea "x"
type textarea "function(scope) { return ` <div style="font-family: Arial, sans-serif; padding:…"
type textarea "x"
type textarea "function(scope) { return ` <div style="font-family: Arial, sans-serif; padding:…"
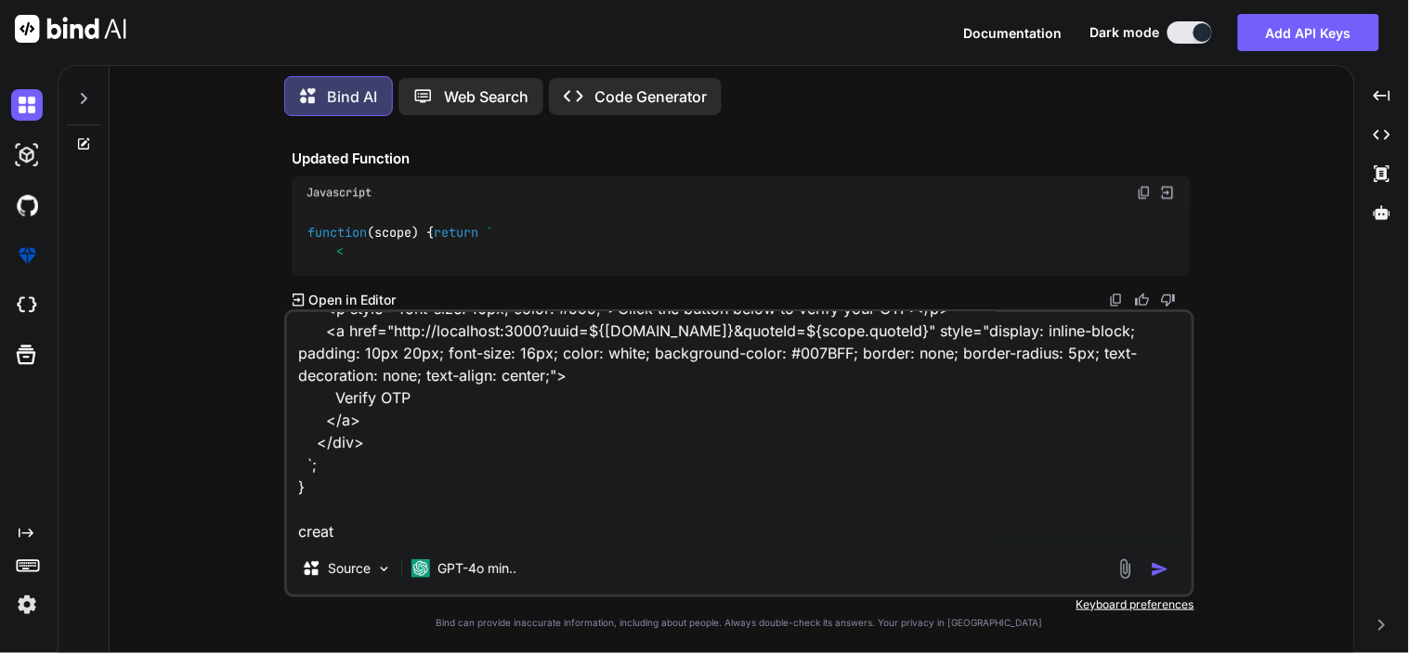
type textarea "x"
type textarea "function(scope) { return ` <div style="font-family: Arial, sans-serif; padding:…"
type textarea "x"
type textarea "function(scope) { return ` <div style="font-family: Arial, sans-serif; padding:…"
type textarea "x"
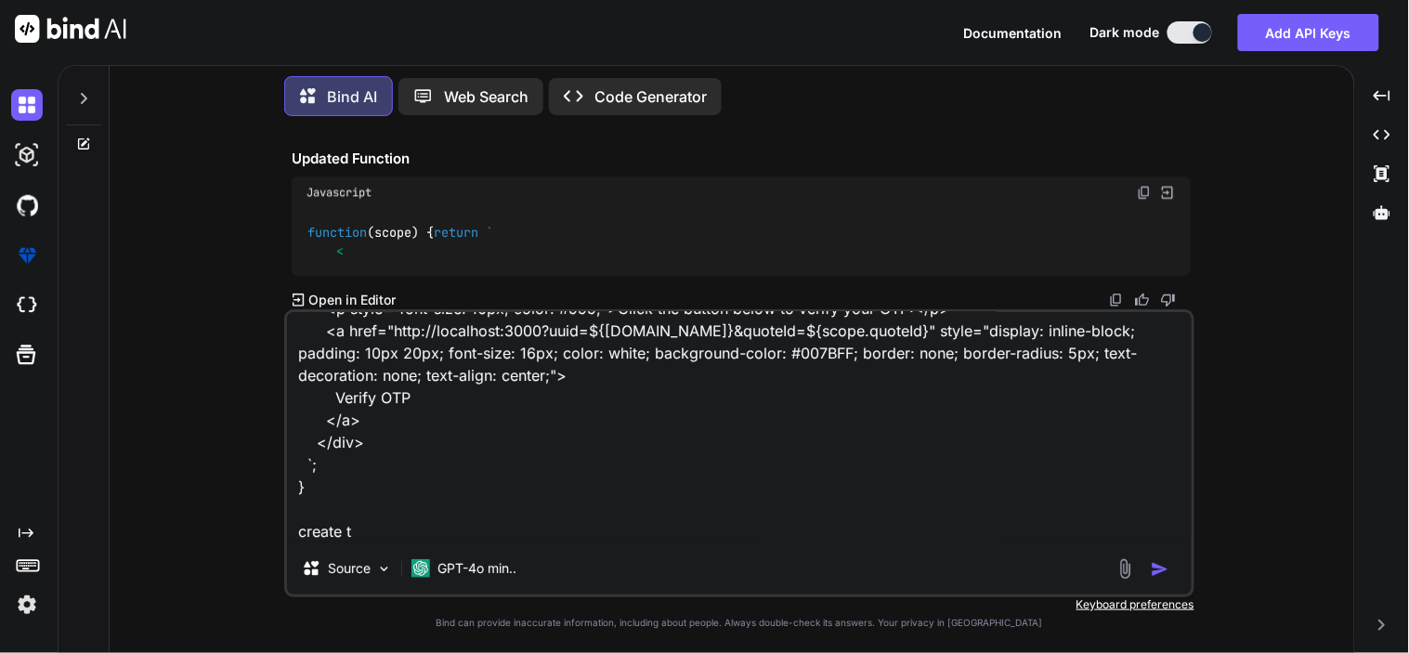
type textarea "function(scope) { return ` <div style="font-family: Arial, sans-serif; padding:…"
type textarea "x"
type textarea "function(scope) { return ` <div style="font-family: Arial, sans-serif; padding:…"
type textarea "x"
type textarea "function(scope) { return ` <div style="font-family: Arial, sans-serif; padding:…"
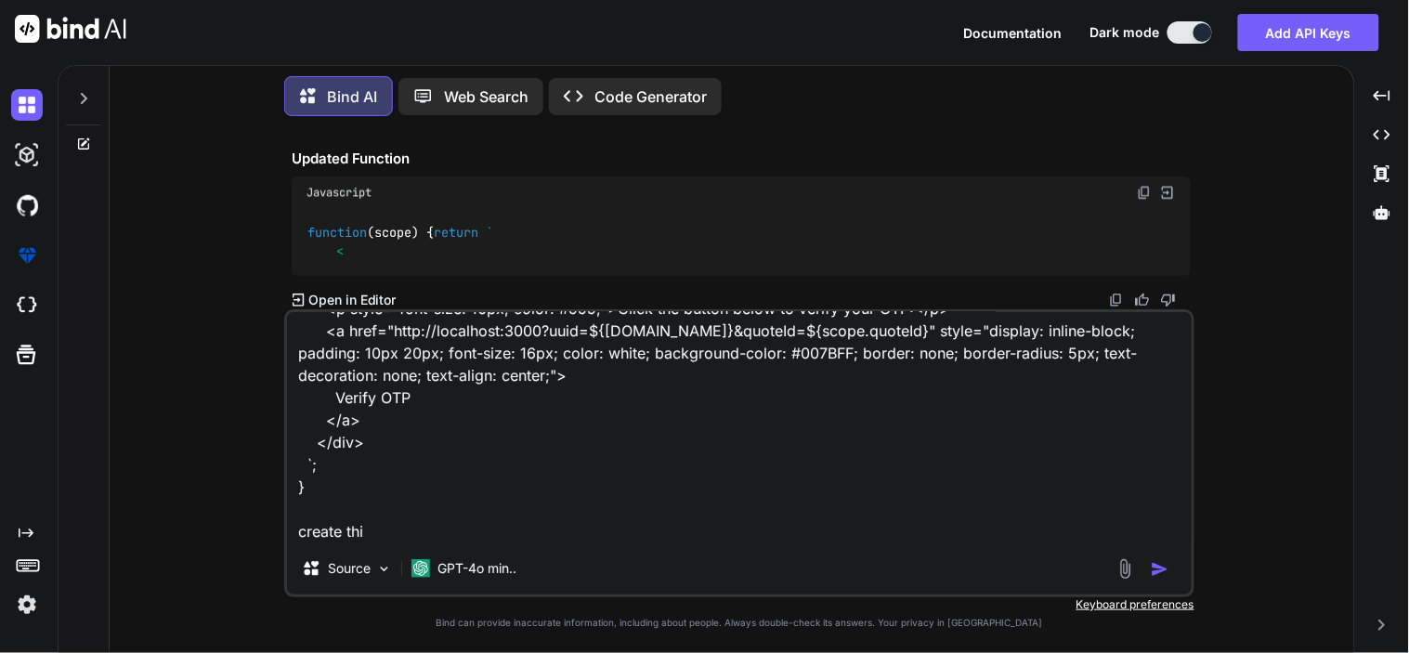
type textarea "x"
type textarea "function(scope) { return ` <div style="font-family: Arial, sans-serif; padding:…"
type textarea "x"
type textarea "function(scope) { return ` <div style="font-family: Arial, sans-serif; padding:…"
type textarea "x"
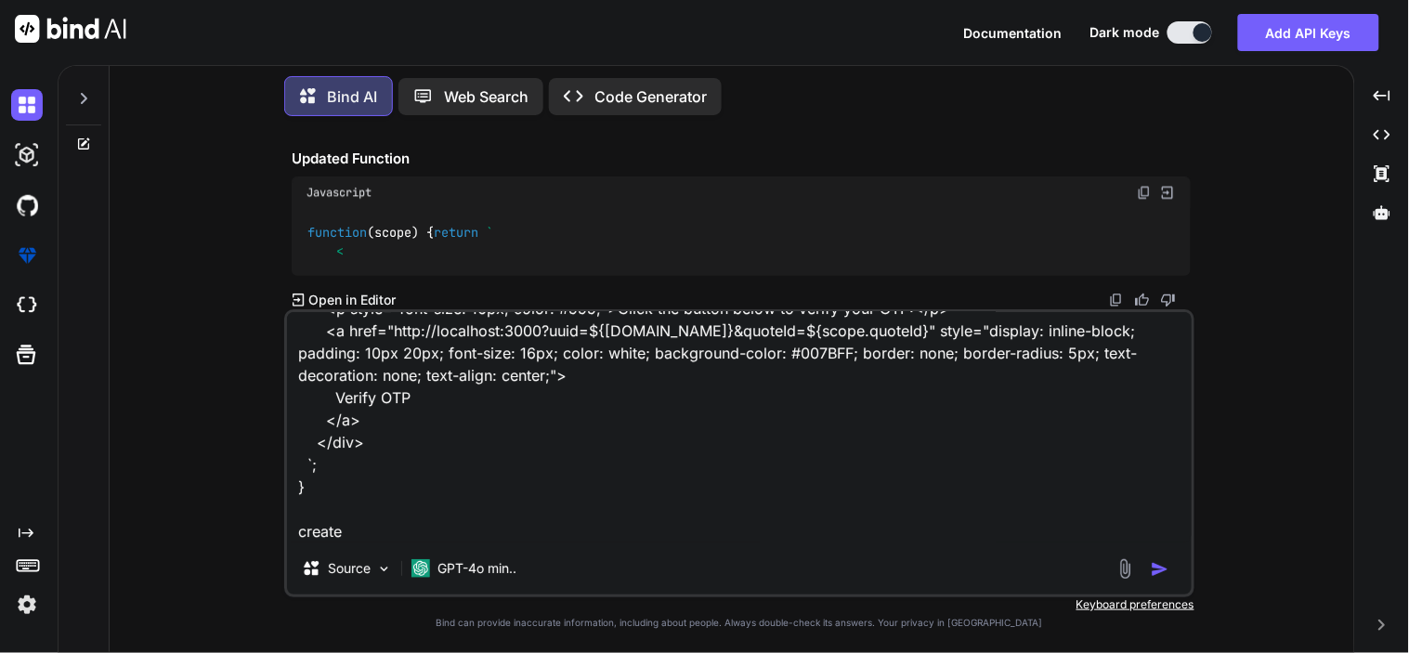
type textarea "function(scope) { return ` <div style="font-family: Arial, sans-serif; padding:…"
type textarea "x"
type textarea "function(scope) { return ` <div style="font-family: Arial, sans-serif; padding:…"
type textarea "x"
type textarea "function(scope) { return ` <div style="font-family: Arial, sans-serif; padding:…"
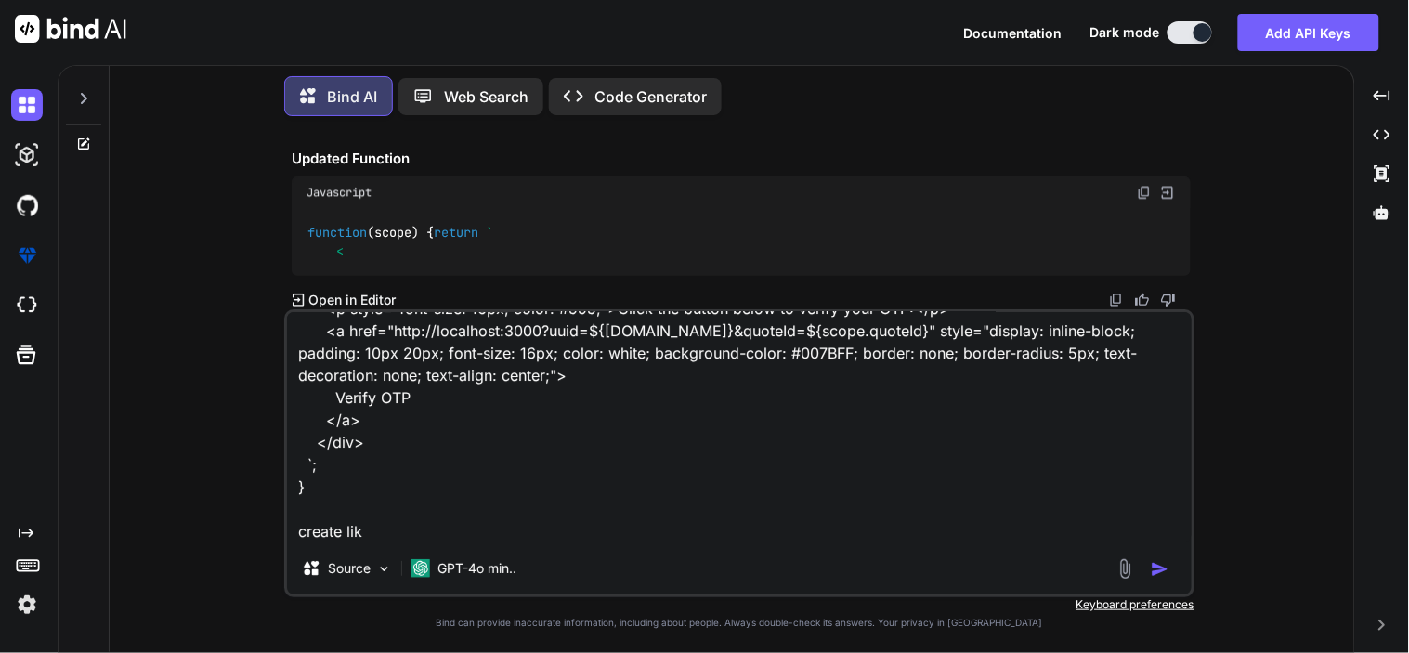
type textarea "x"
type textarea "function(scope) { return ` <div style="font-family: Arial, sans-serif; padding:…"
type textarea "x"
type textarea "function(scope) { return ` <div style="font-family: Arial, sans-serif; padding:…"
type textarea "x"
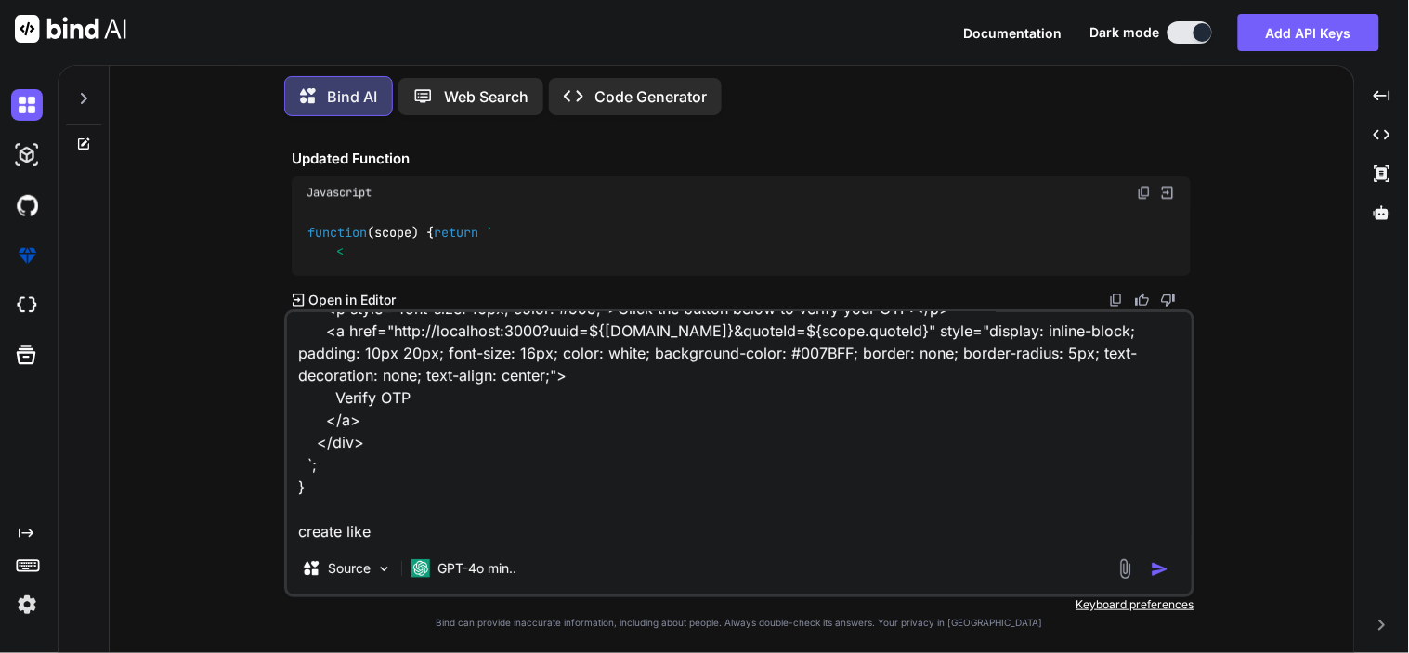
type textarea "function(scope) { return ` <div style="font-family: Arial, sans-serif; padding:…"
type textarea "x"
type textarea "function(scope) { return ` <div style="font-family: Arial, sans-serif; padding:…"
type textarea "x"
type textarea "function(scope) { return ` <div style="font-family: Arial, sans-serif; padding:…"
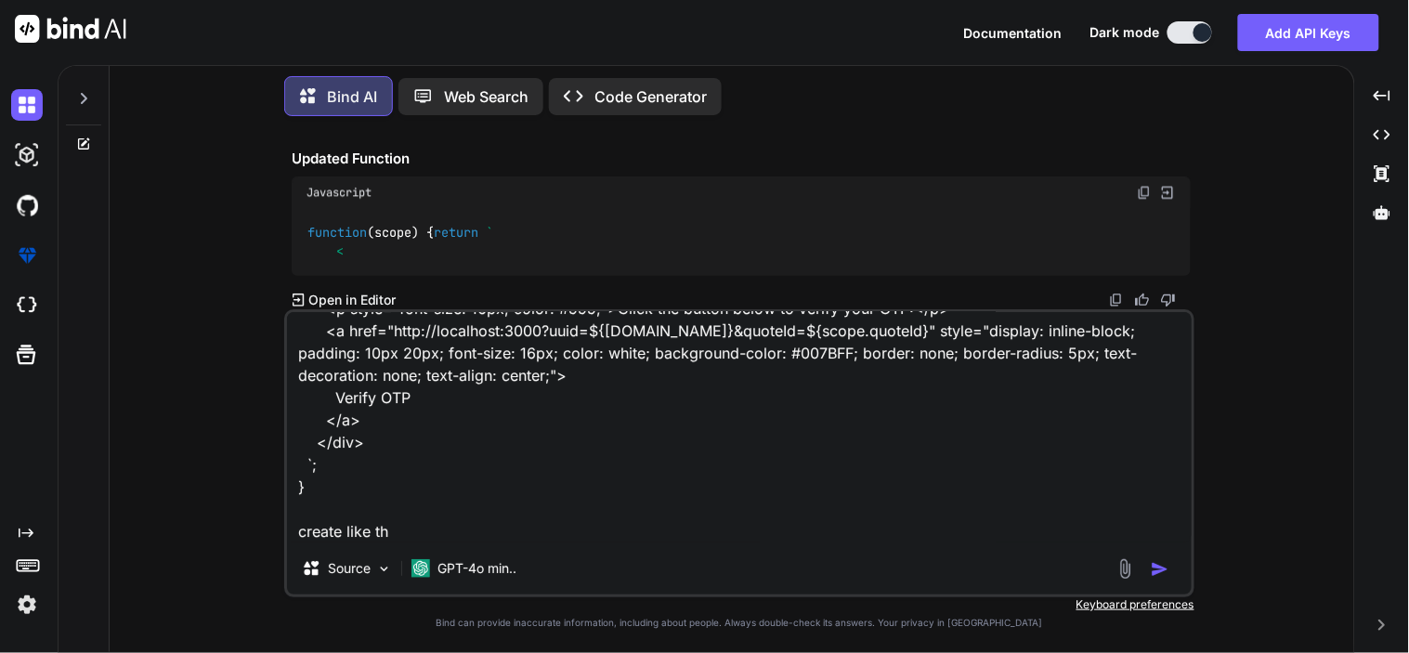
type textarea "x"
type textarea "function(scope) { return ` <div style="font-family: Arial, sans-serif; padding:…"
type textarea "x"
type textarea "function(scope) { return ` <div style="font-family: Arial, sans-serif; padding:…"
type textarea "x"
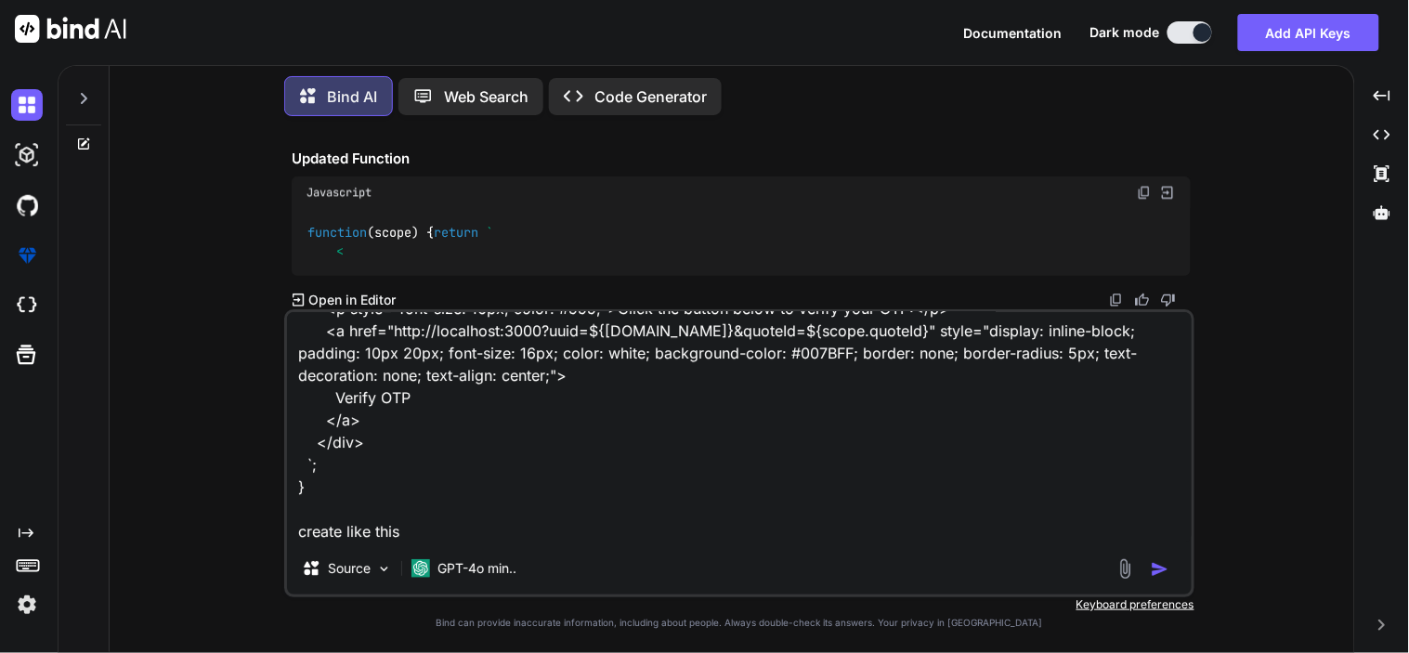
type textarea "function(scope) { return ` <div style="font-family: Arial, sans-serif; padding:…"
type textarea "x"
type textarea "function(scope) { return ` <div style="font-family: Arial, sans-serif; padding:…"
type textarea "x"
type textarea "function(scope) { return ` <div style="font-family: Arial, sans-serif; padding:…"
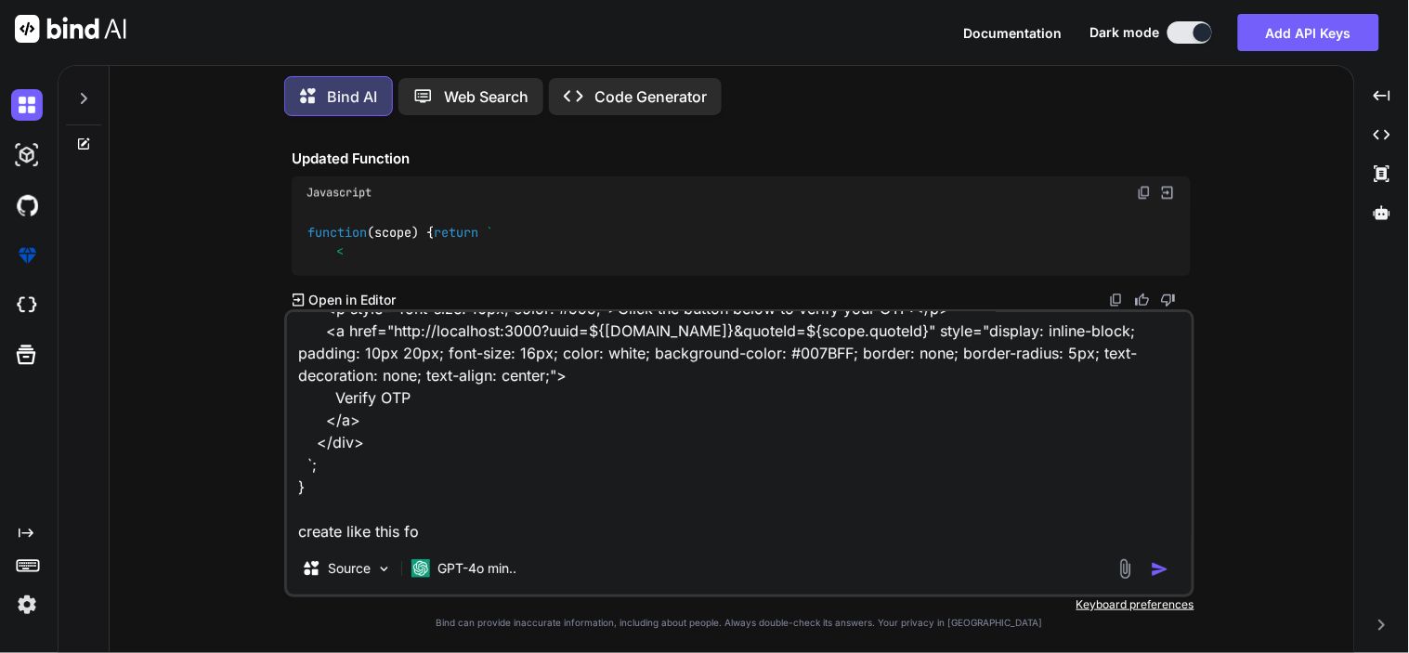
type textarea "x"
type textarea "function(scope) { return ` <div style="font-family: Arial, sans-serif; padding:…"
type textarea "x"
type textarea "function(scope) { return ` <div style="font-family: Arial, sans-serif; padding:…"
type textarea "x"
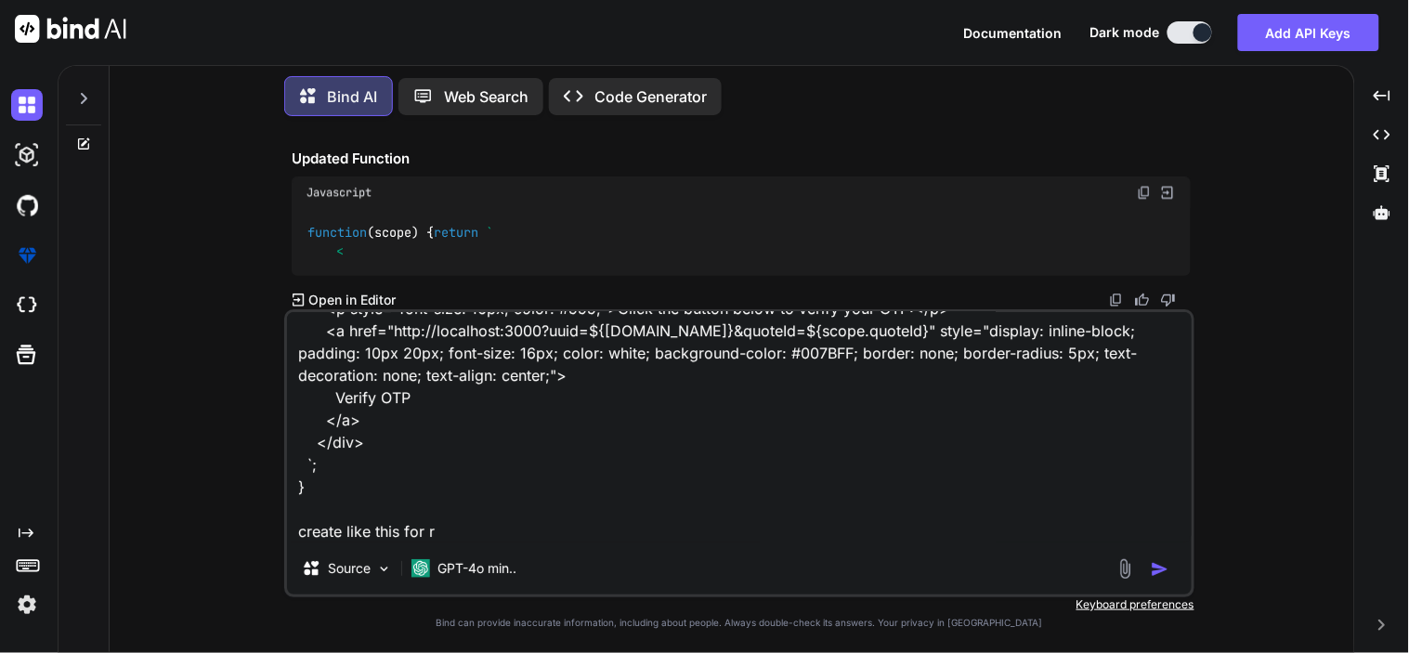
type textarea "function(scope) { return ` <div style="font-family: Arial, sans-serif; padding:…"
type textarea "x"
type textarea "function(scope) { return ` <div style="font-family: Arial, sans-serif; padding:…"
type textarea "x"
type textarea "function(scope) { return ` <div style="font-family: Arial, sans-serif; padding:…"
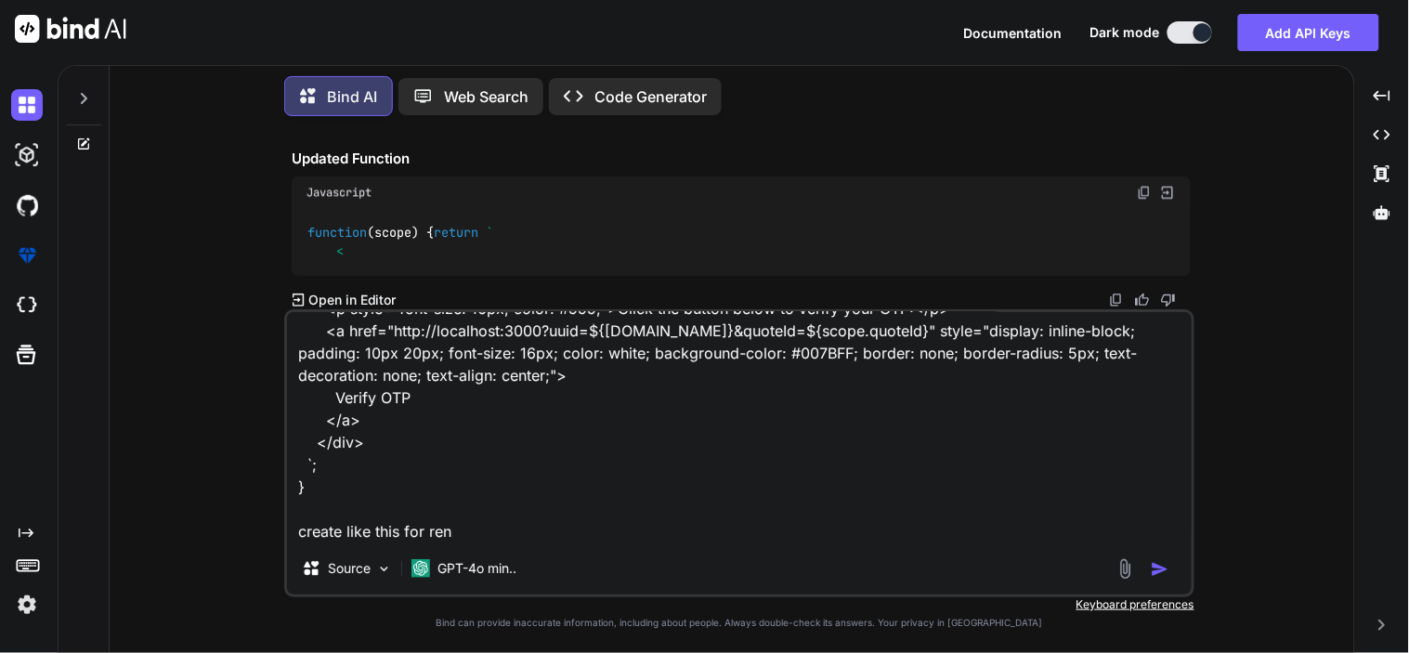
type textarea "x"
type textarea "function(scope) { return ` <div style="font-family: Arial, sans-serif; padding:…"
type textarea "x"
type textarea "function(scope) { return ` <div style="font-family: Arial, sans-serif; padding:…"
type textarea "x"
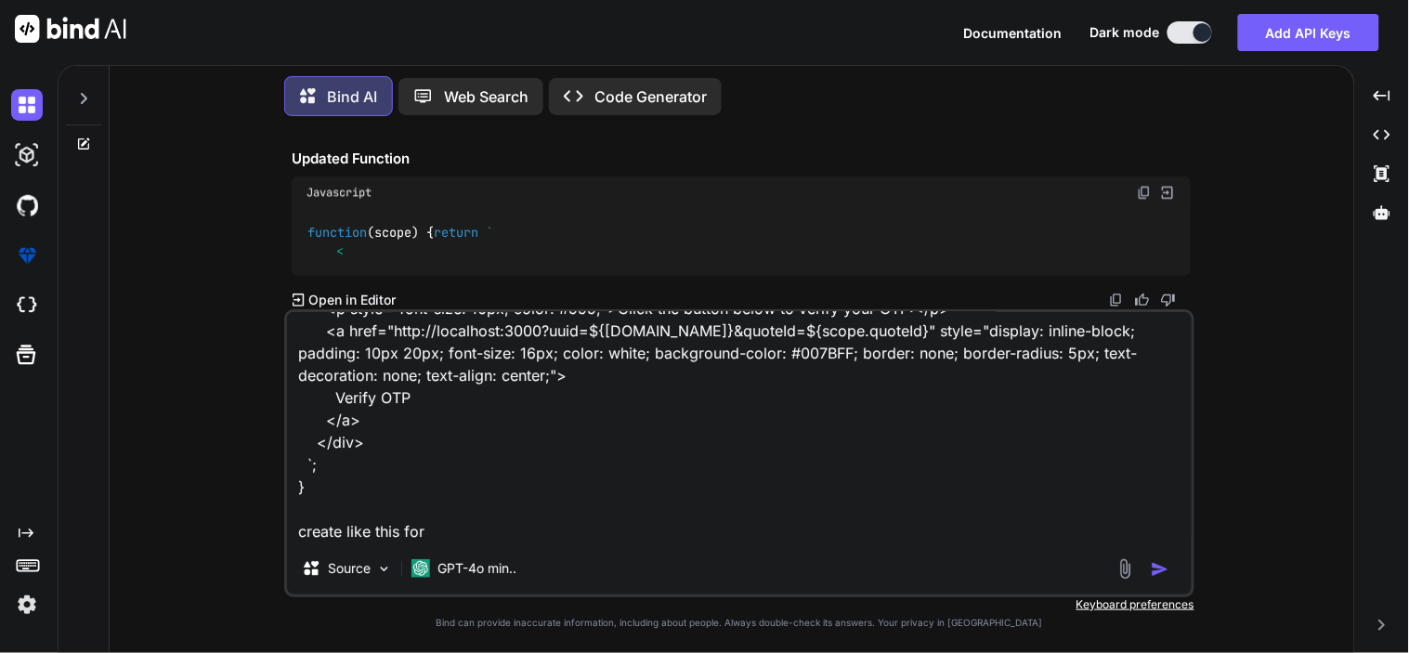
type textarea "function(scope) { return ` <div style="font-family: Arial, sans-serif; padding:…"
type textarea "x"
type textarea "function(scope) { return ` <div style="font-family: Arial, sans-serif; padding:…"
type textarea "x"
type textarea "function(scope) { return ` <div style="font-family: Arial, sans-serif; padding:…"
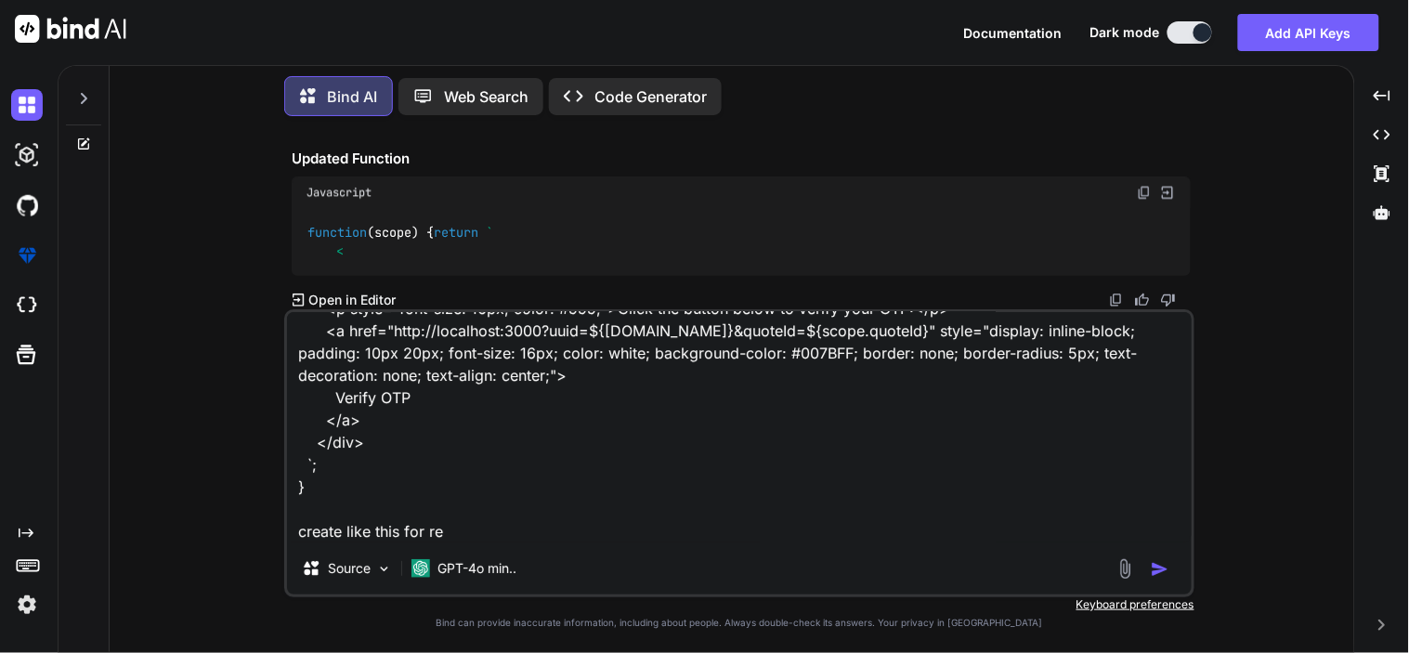
type textarea "x"
type textarea "function(scope) { return ` <div style="font-family: Arial, sans-serif; padding:…"
type textarea "x"
type textarea "function(scope) { return ` <div style="font-family: Arial, sans-serif; padding:…"
type textarea "x"
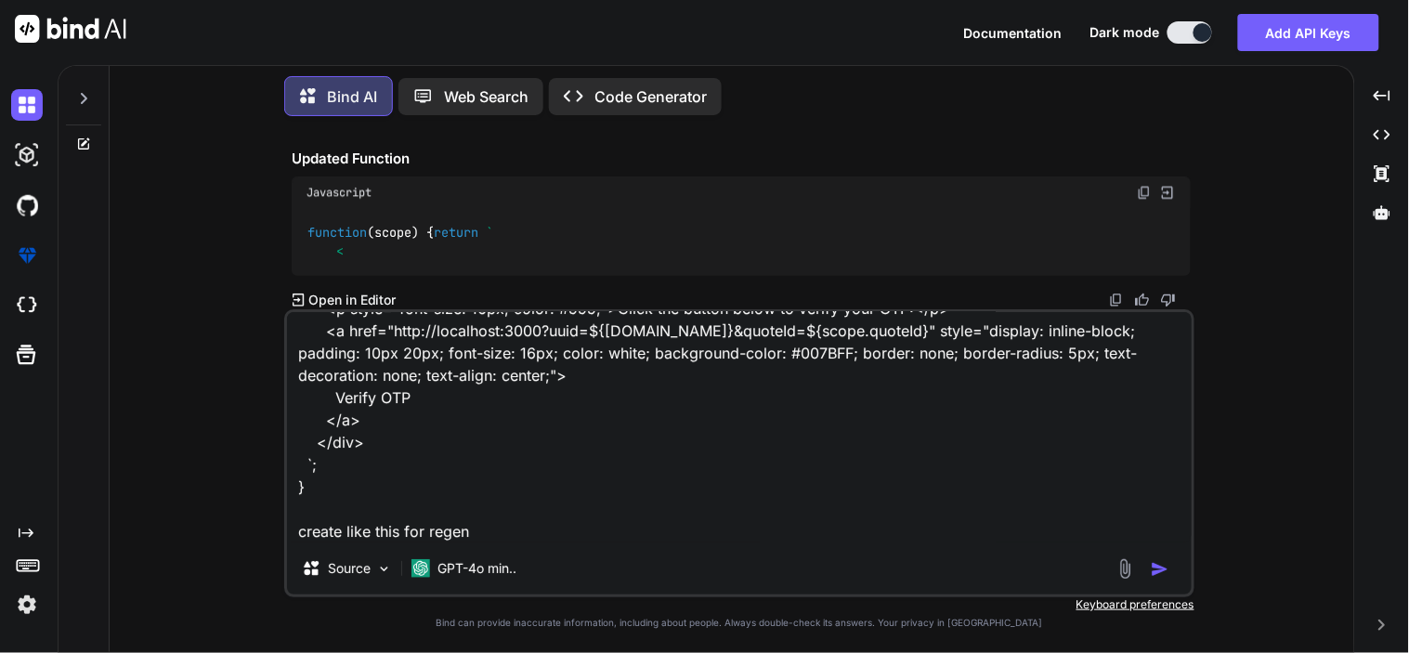
type textarea "function(scope) { return ` <div style="font-family: Arial, sans-serif; padding:…"
type textarea "x"
type textarea "function(scope) { return ` <div style="font-family: Arial, sans-serif; padding:…"
type textarea "x"
type textarea "function(scope) { return ` <div style="font-family: Arial, sans-serif; padding:…"
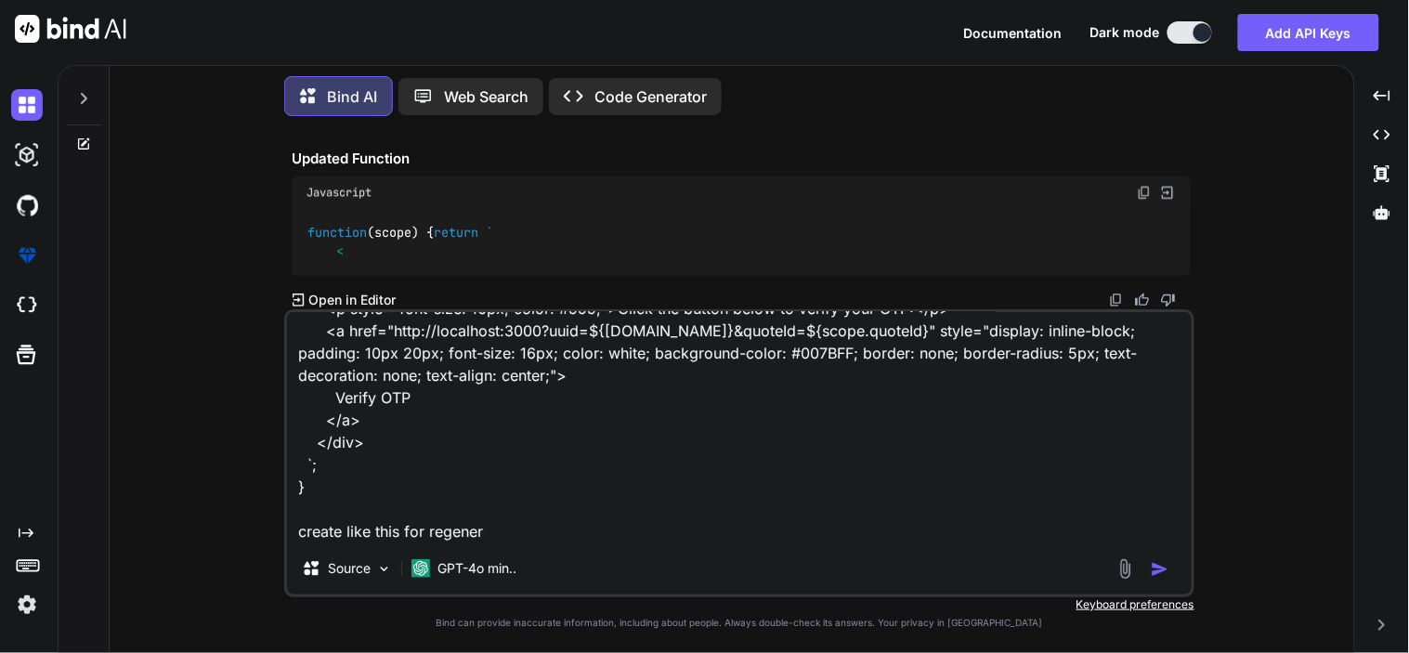
type textarea "x"
type textarea "function(scope) { return ` <div style="font-family: Arial, sans-serif; padding:…"
type textarea "x"
type textarea "function(scope) { return ` <div style="font-family: Arial, sans-serif; padding:…"
type textarea "x"
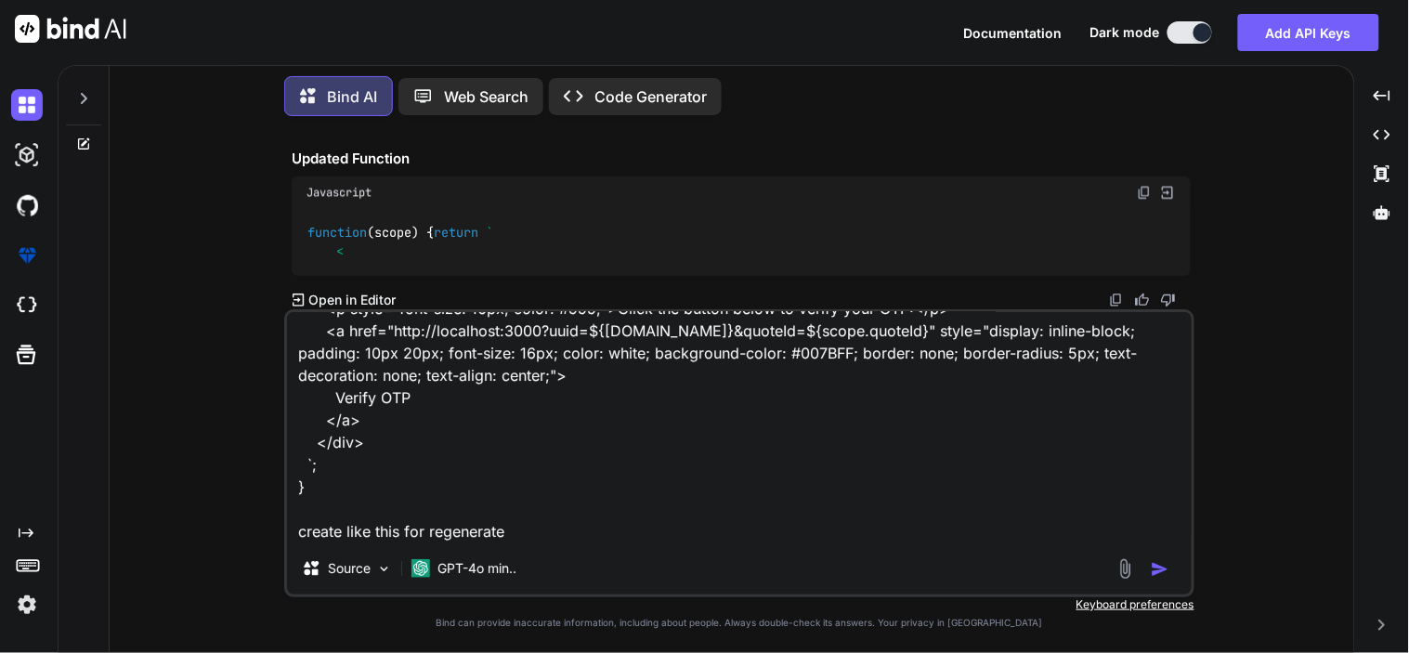
type textarea "function(scope) { return ` <div style="font-family: Arial, sans-serif; padding:…"
type textarea "x"
type textarea "function(scope) { return ` <div style="font-family: Arial, sans-serif; padding:…"
type textarea "x"
type textarea "function(scope) { return ` <div style="font-family: Arial, sans-serif; padding:…"
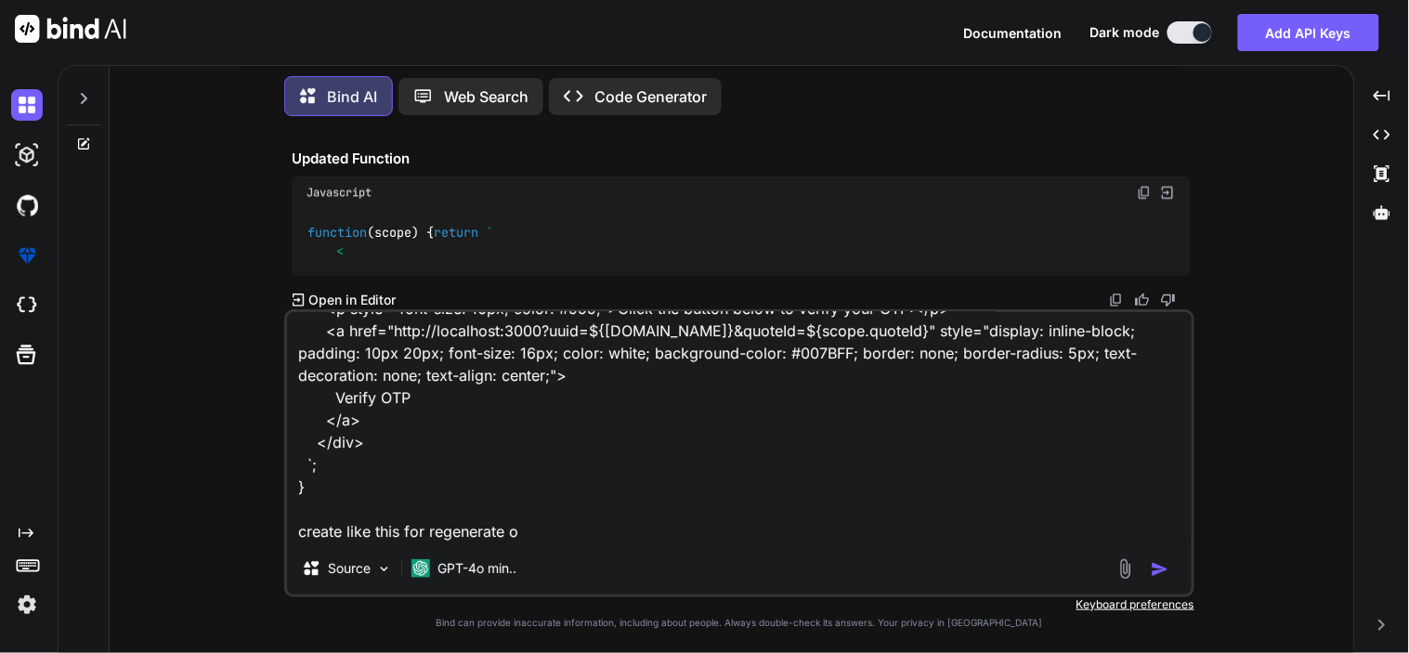
type textarea "x"
type textarea "function(scope) { return ` <div style="font-family: Arial, sans-serif; padding:…"
type textarea "x"
type textarea "function(scope) { return ` <div style="font-family: Arial, sans-serif; padding:…"
type textarea "x"
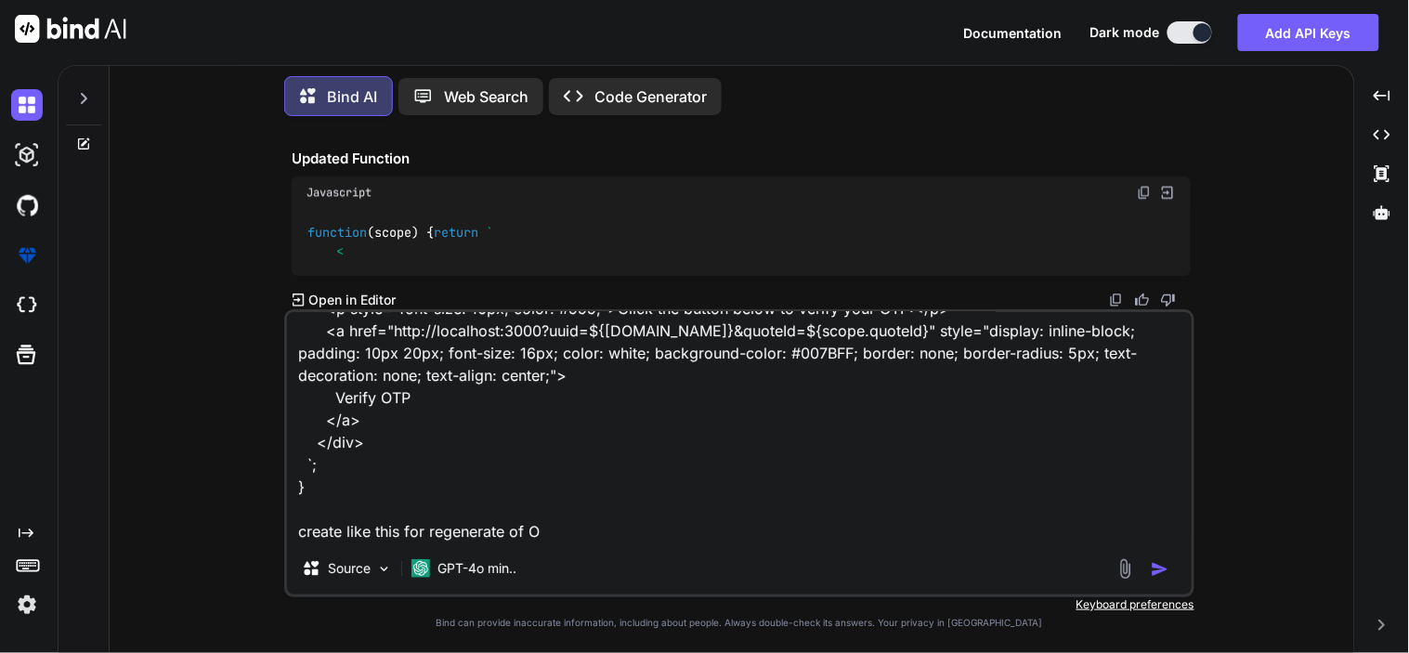
type textarea "function(scope) { return ` <div style="font-family: Arial, sans-serif; padding:…"
type textarea "x"
type textarea "function(scope) { return ` <div style="font-family: Arial, sans-serif; padding:…"
type textarea "x"
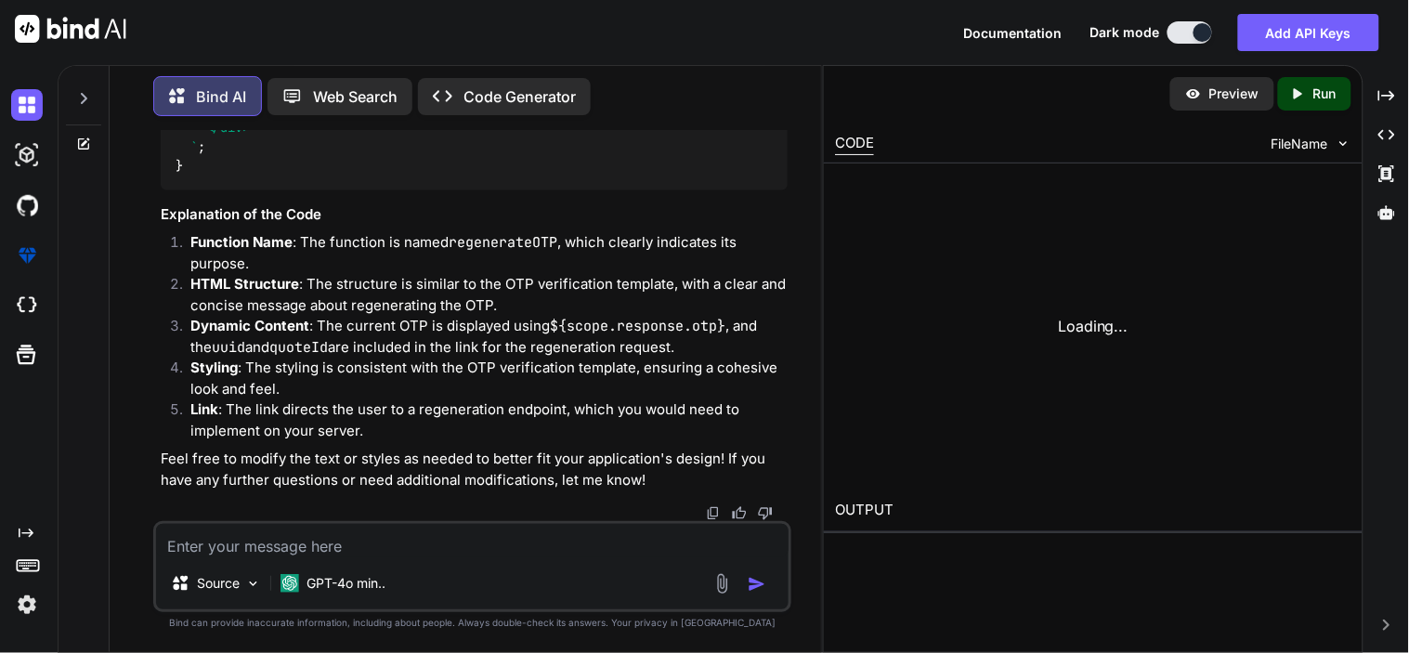
scroll to position [8923, 0]
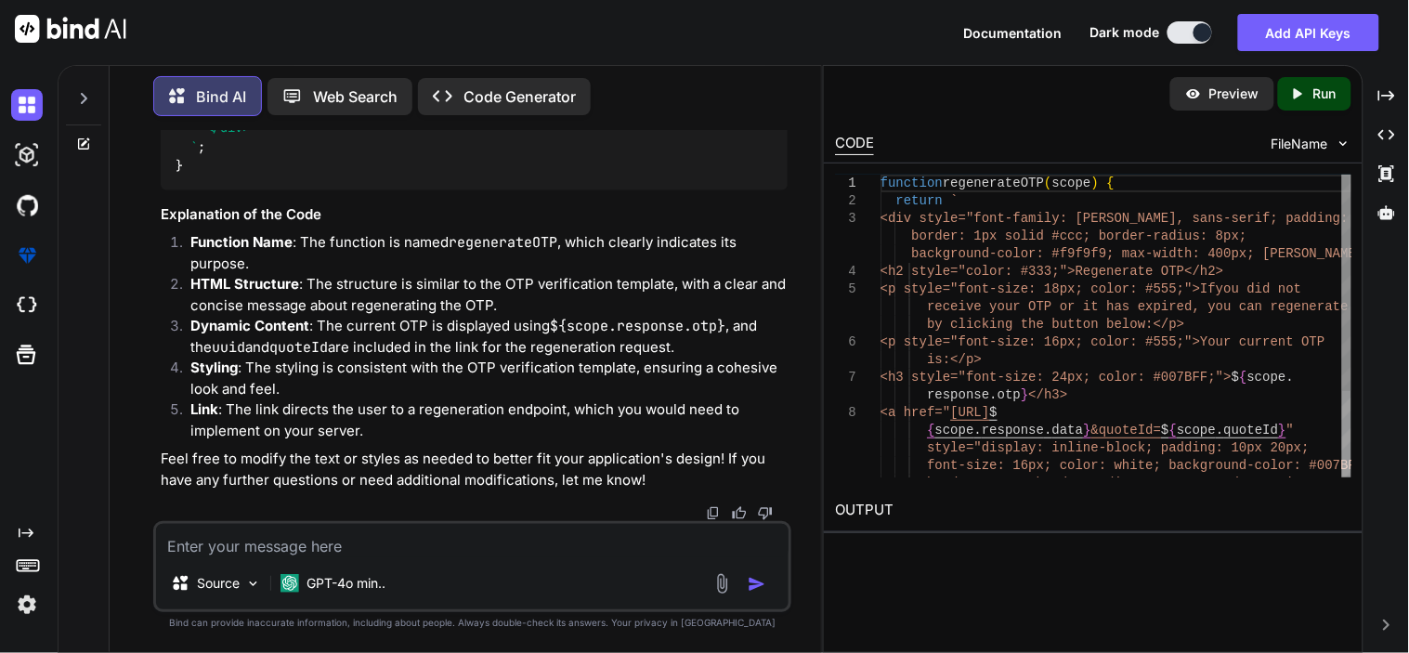
type textarea "x"
